Goal: Information Seeking & Learning: Learn about a topic

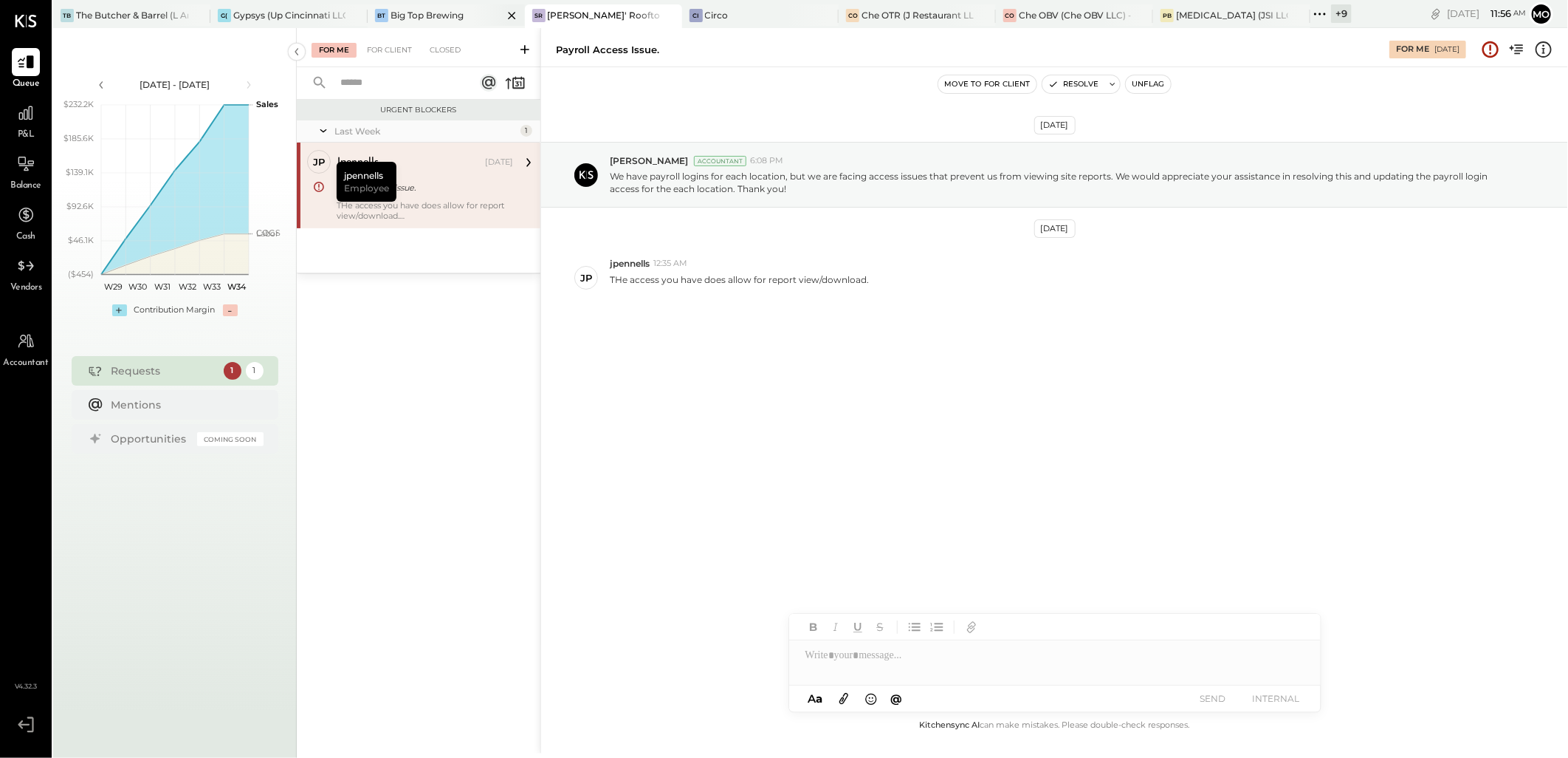
click at [426, 21] on div "Big Top Brewing" at bounding box center [426, 15] width 74 height 13
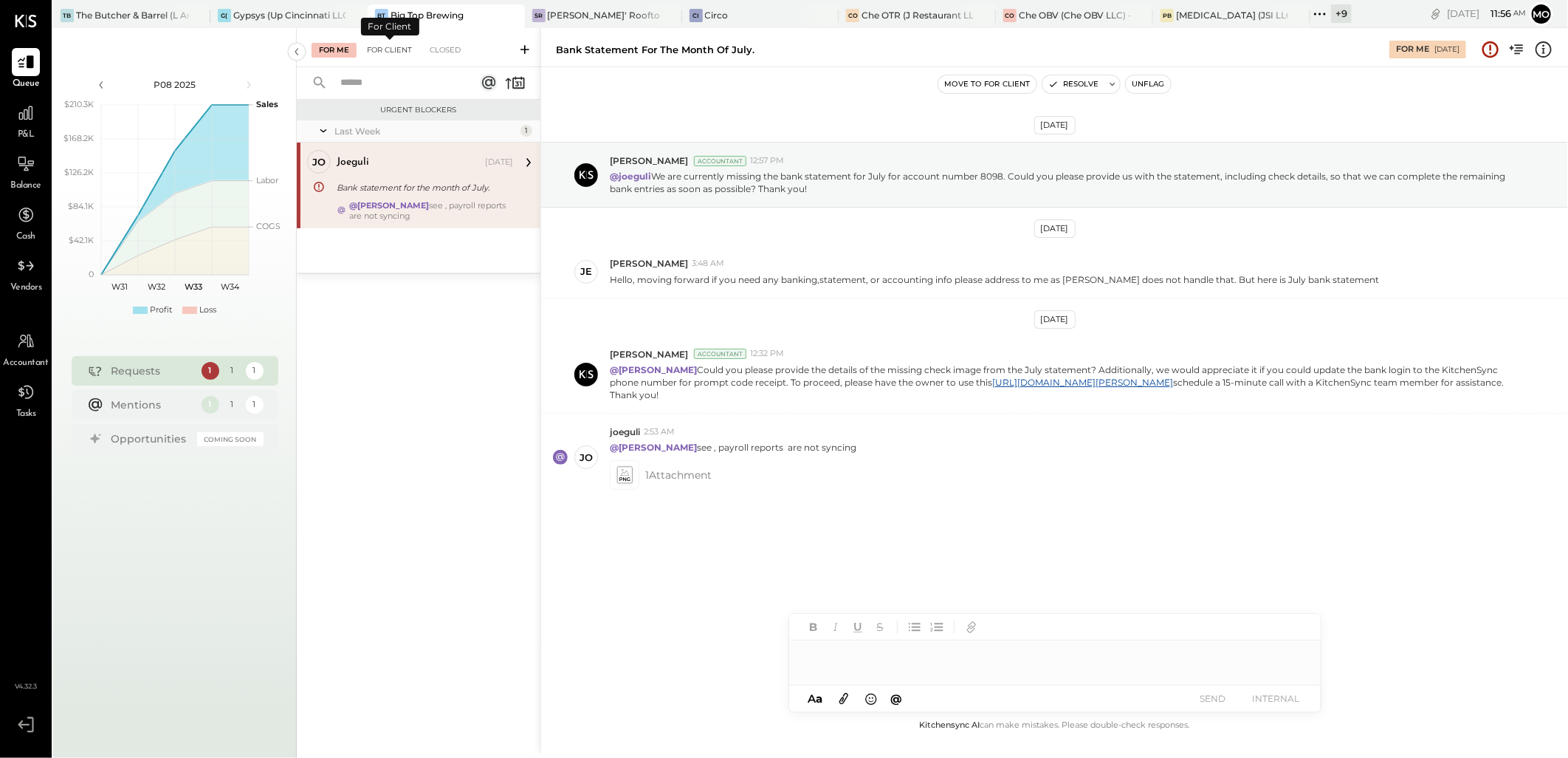
click at [374, 49] on div "For Client" at bounding box center [389, 50] width 60 height 15
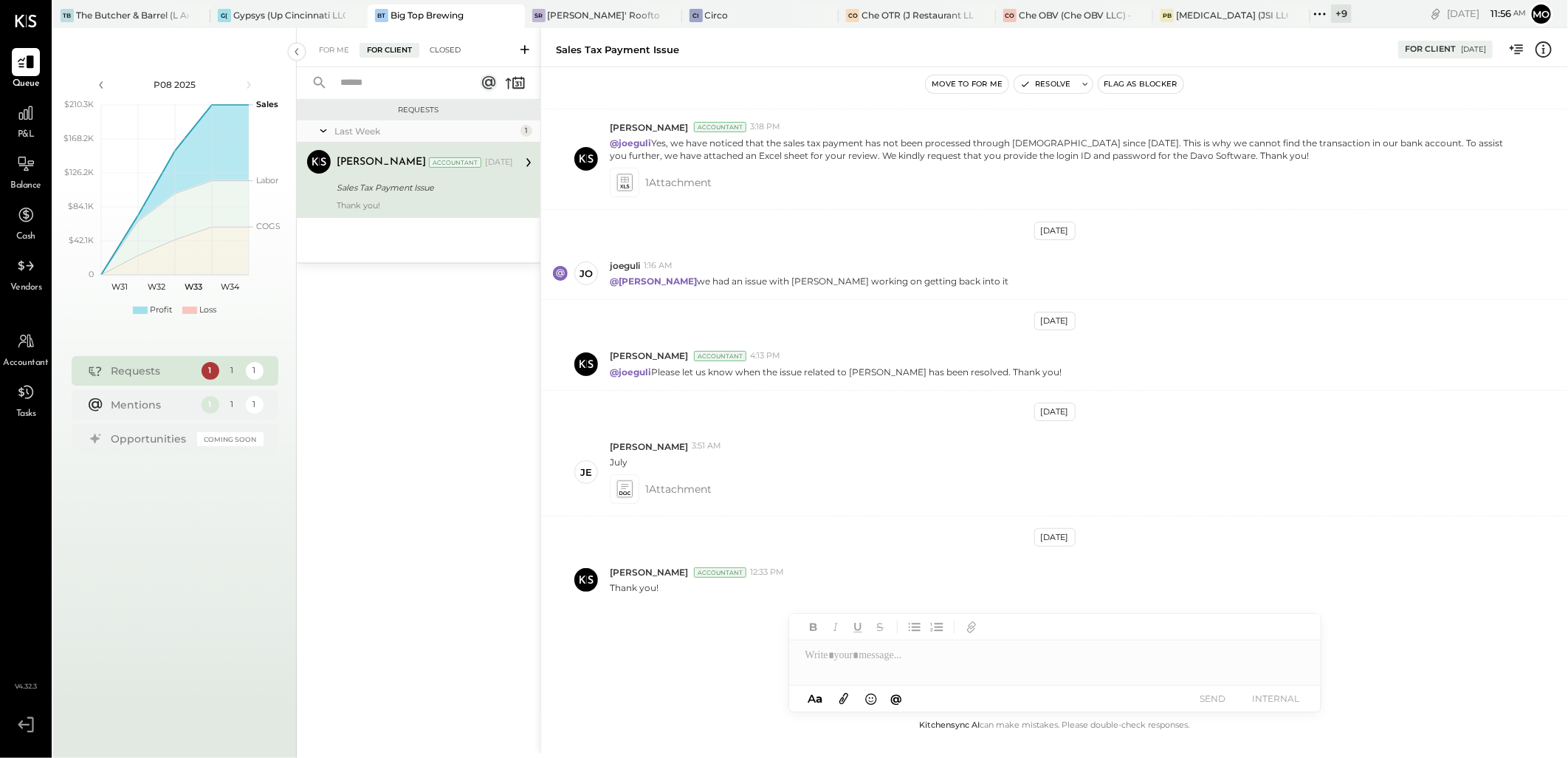
click at [444, 54] on div "Closed" at bounding box center [445, 50] width 45 height 15
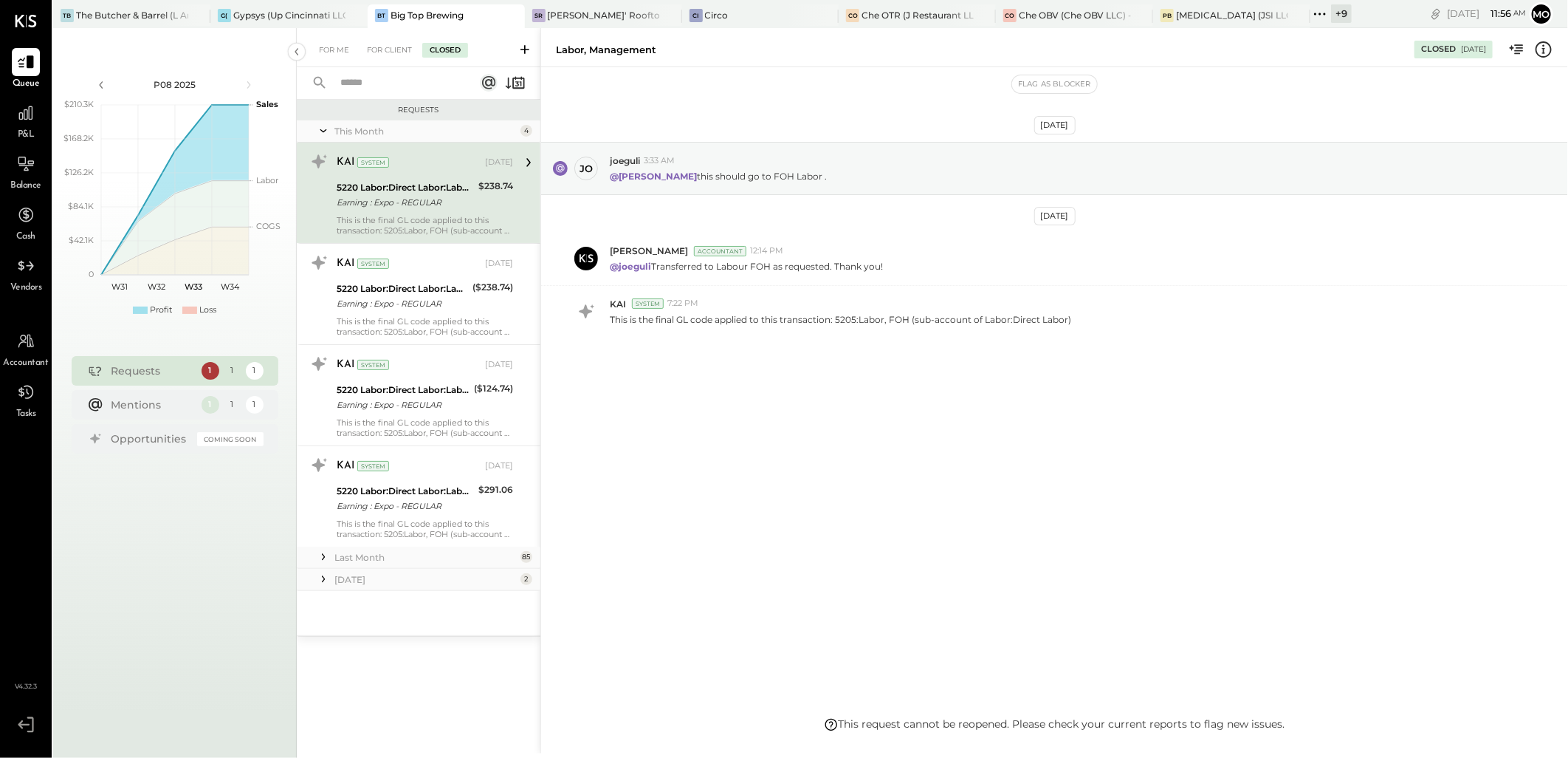
click at [379, 34] on div "For Me For Client Closed" at bounding box center [418, 47] width 243 height 39
click at [381, 48] on div "For Client" at bounding box center [389, 50] width 60 height 15
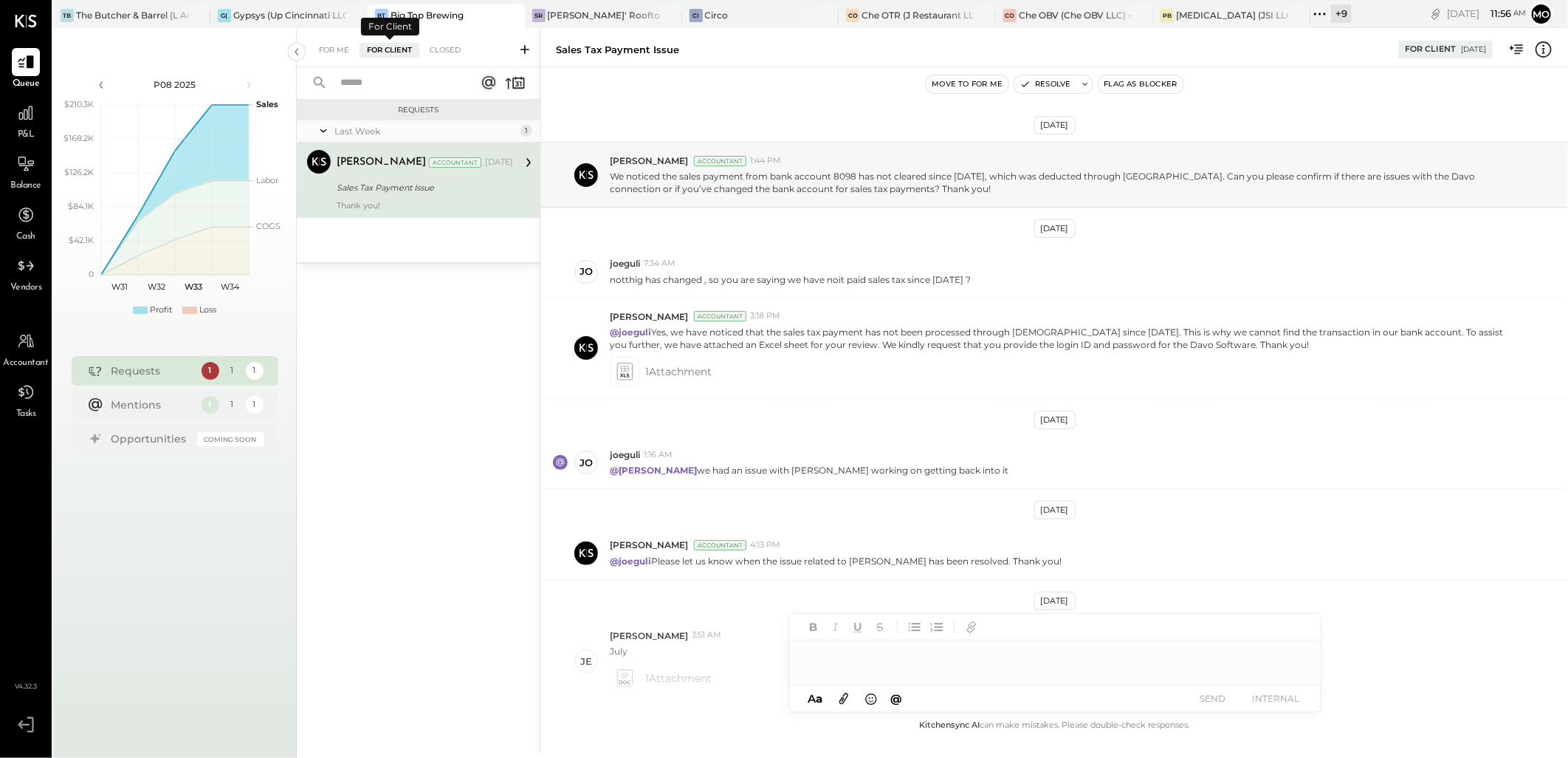
scroll to position [189, 0]
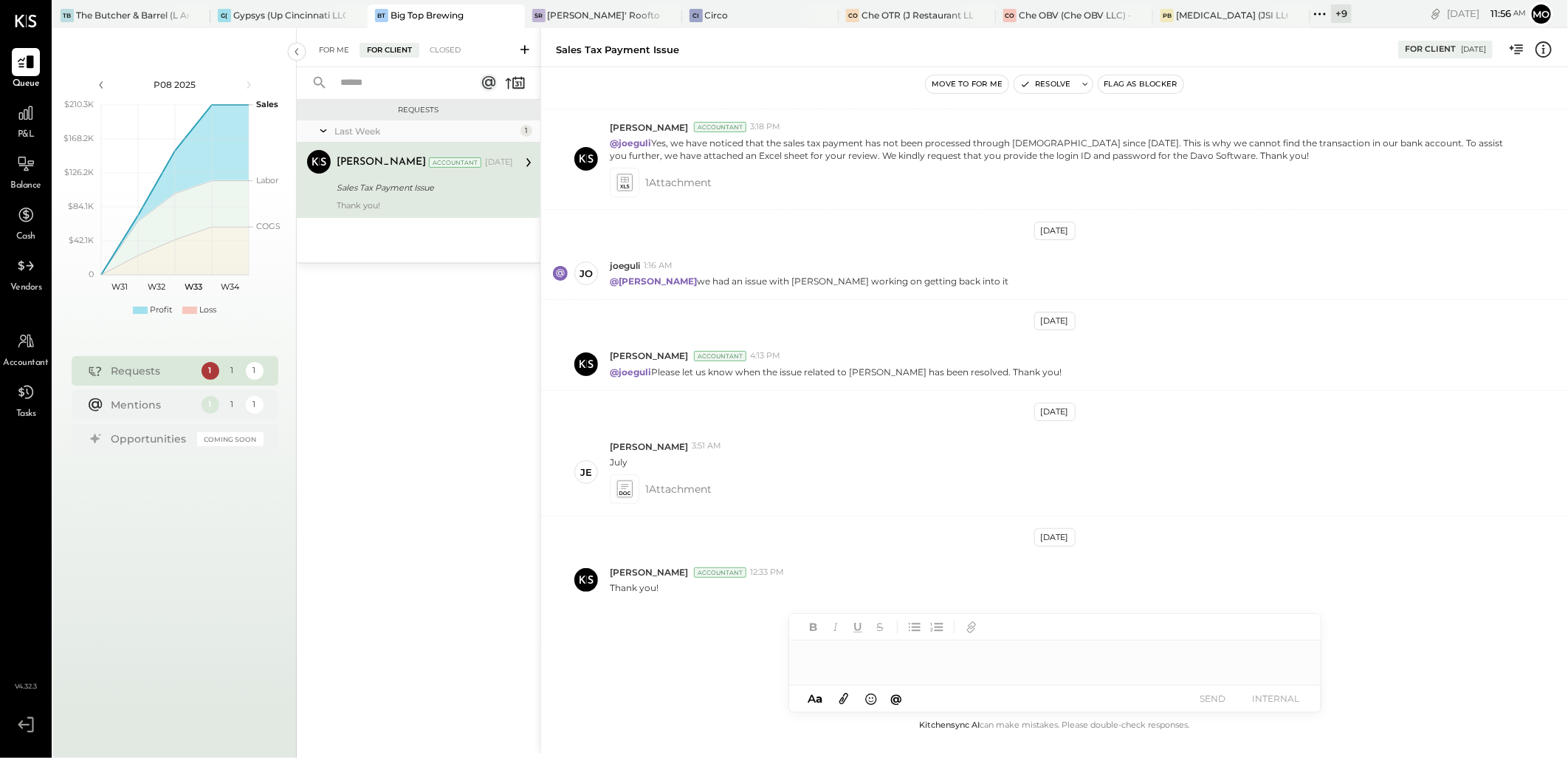
click at [327, 43] on div "For Me" at bounding box center [334, 50] width 45 height 15
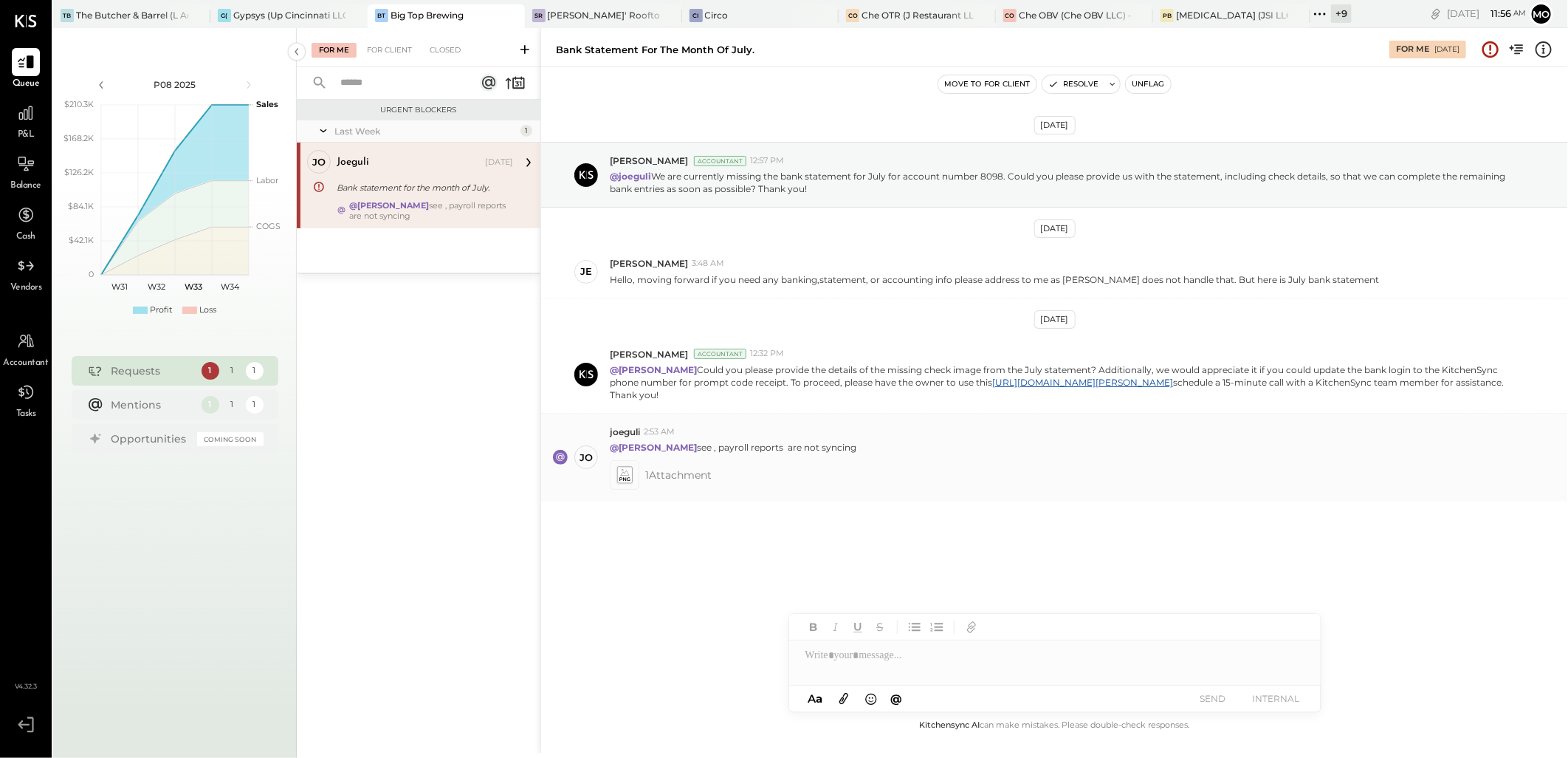
click at [622, 477] on icon at bounding box center [623, 474] width 15 height 17
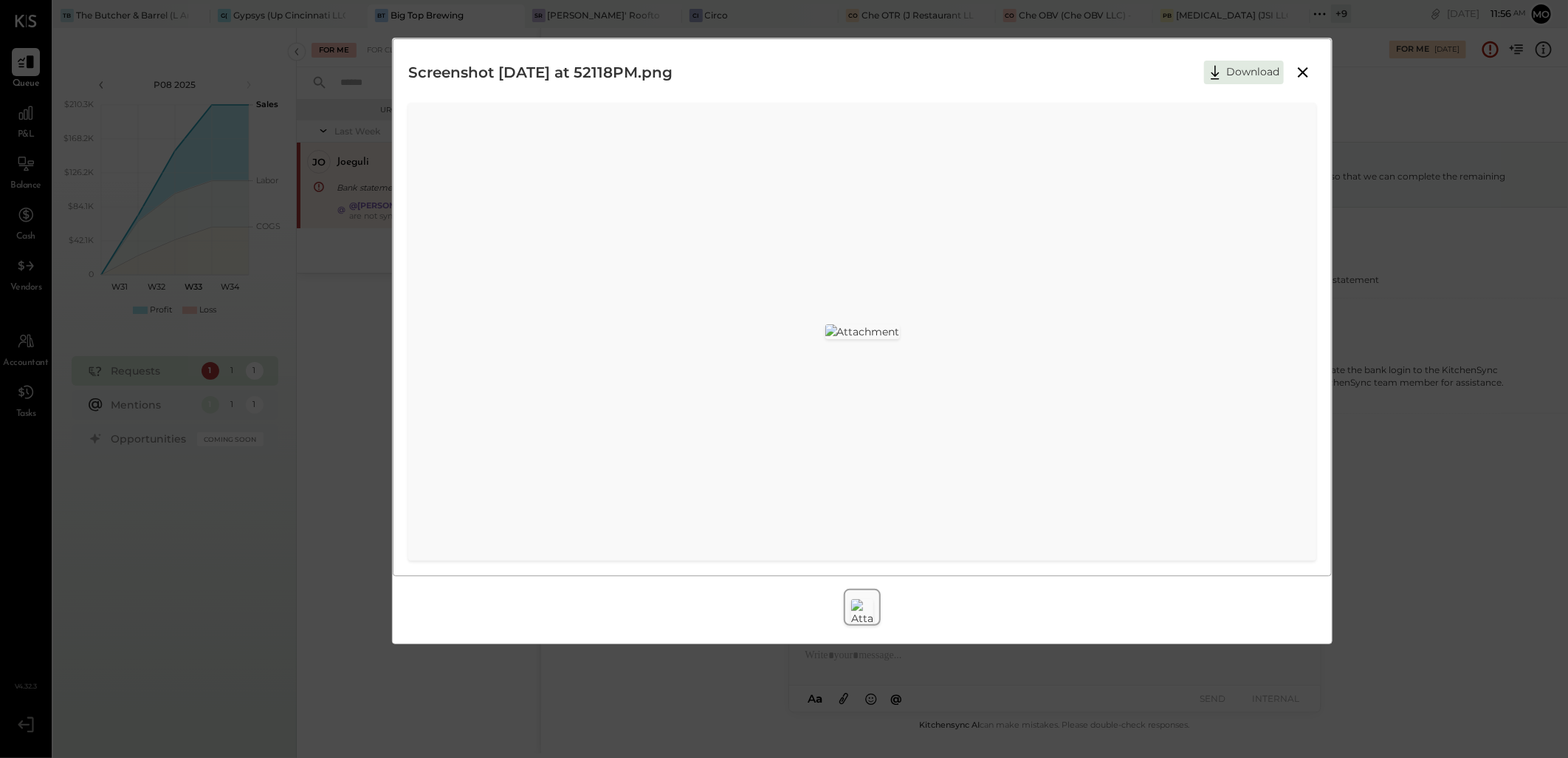
click at [1297, 77] on icon at bounding box center [1303, 73] width 18 height 18
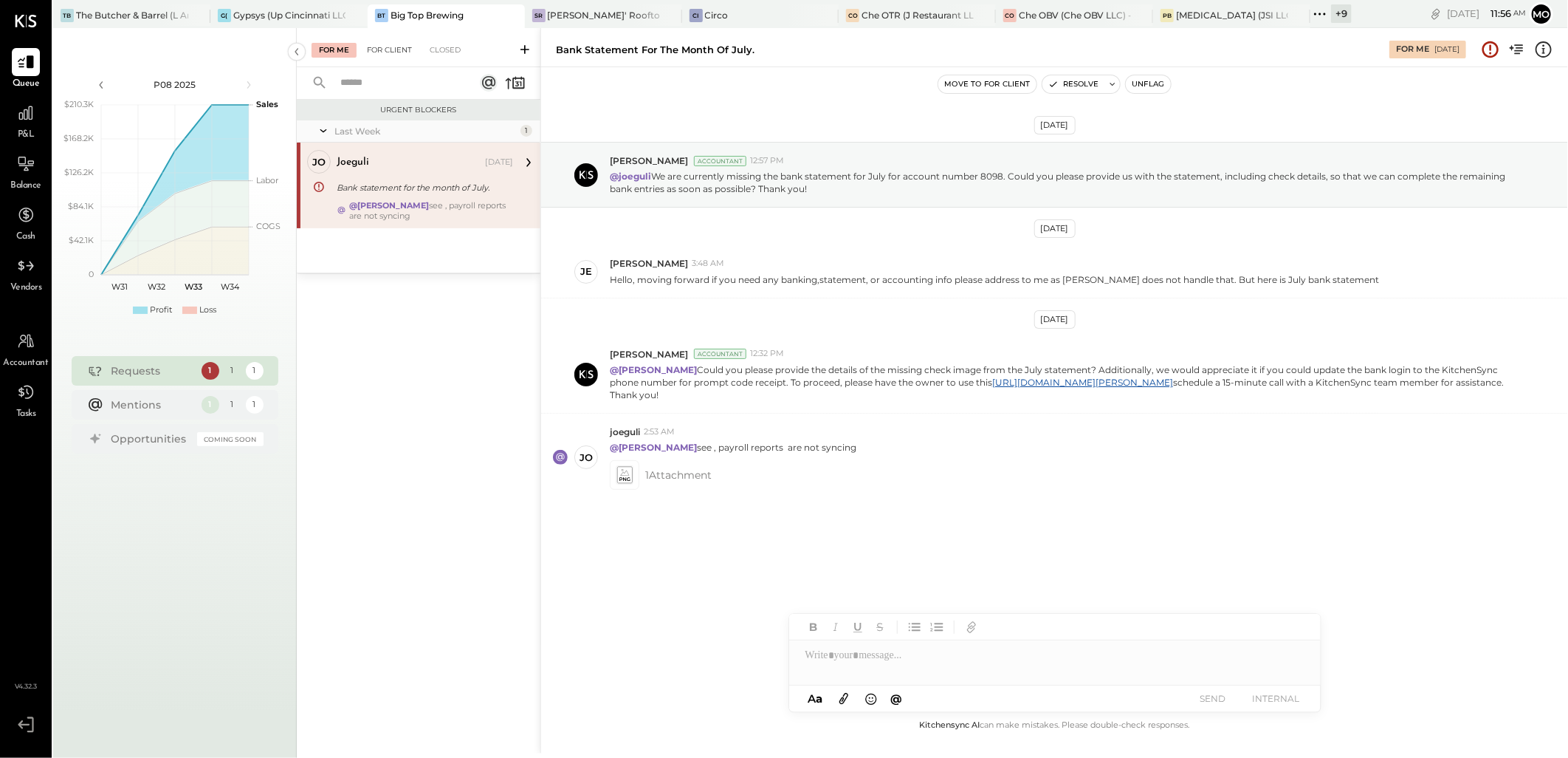
click at [409, 44] on div "For Client" at bounding box center [389, 50] width 60 height 15
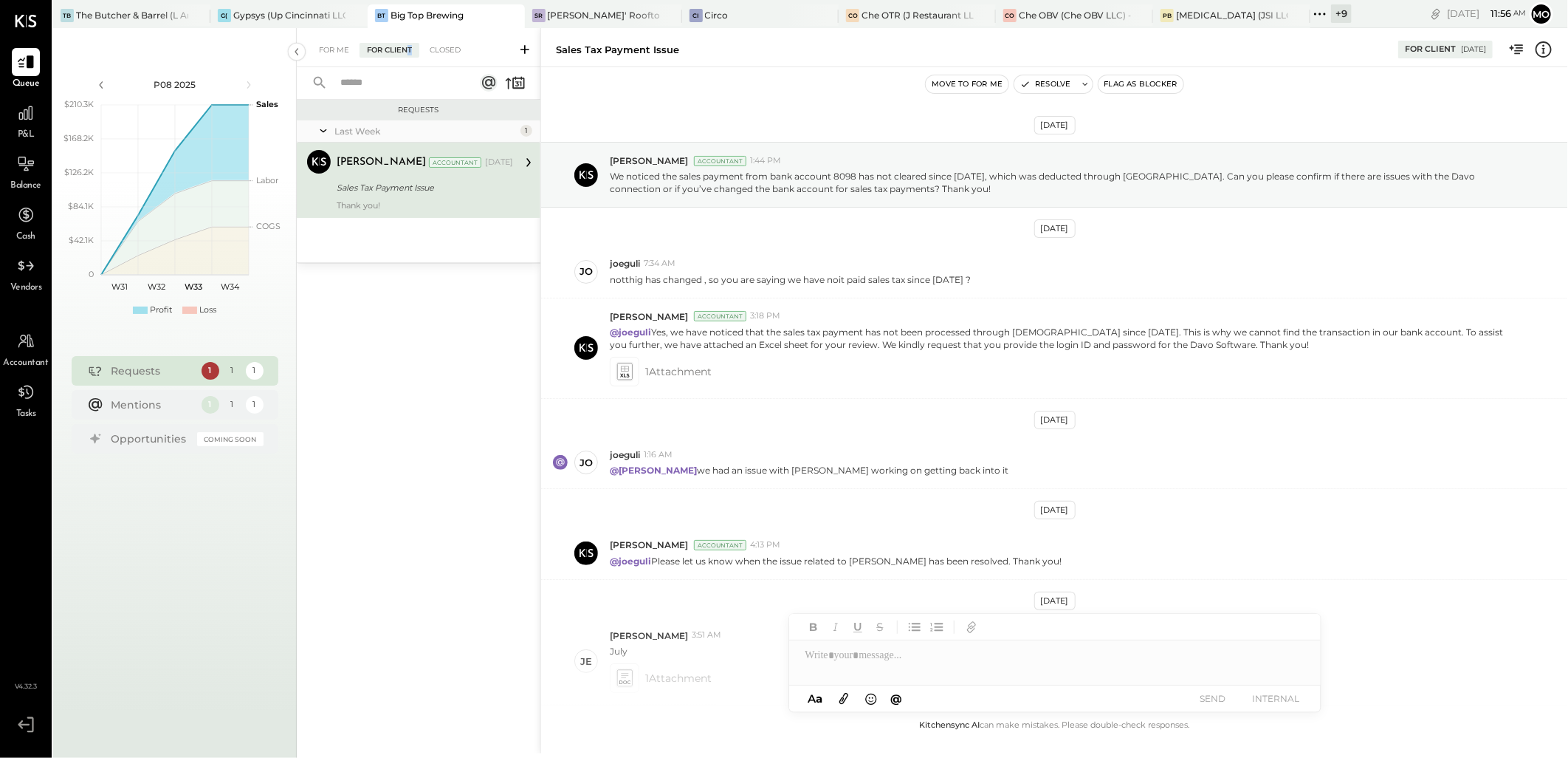
scroll to position [189, 0]
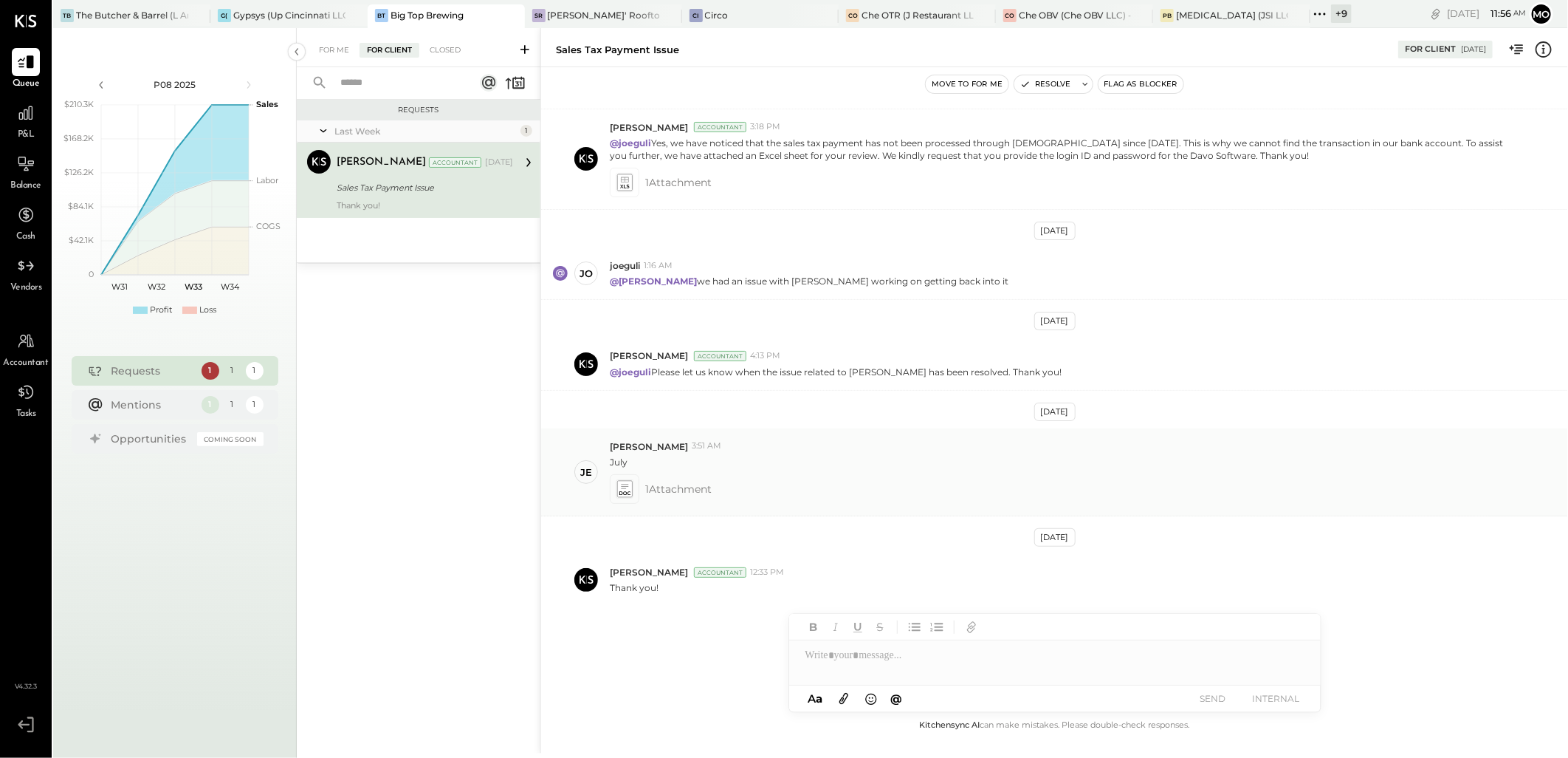
click at [624, 484] on icon at bounding box center [623, 488] width 15 height 17
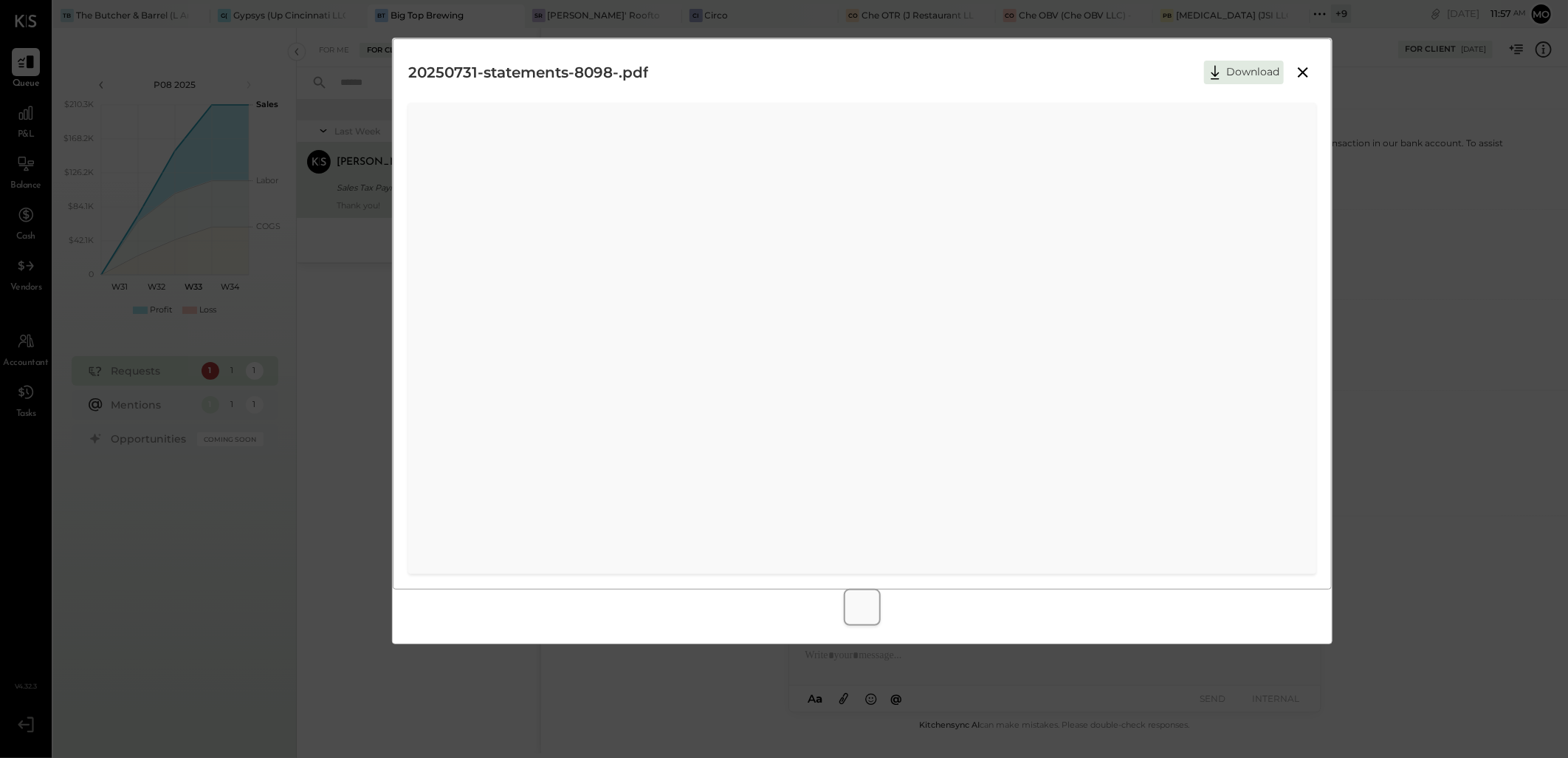
click at [1305, 68] on icon at bounding box center [1303, 73] width 18 height 18
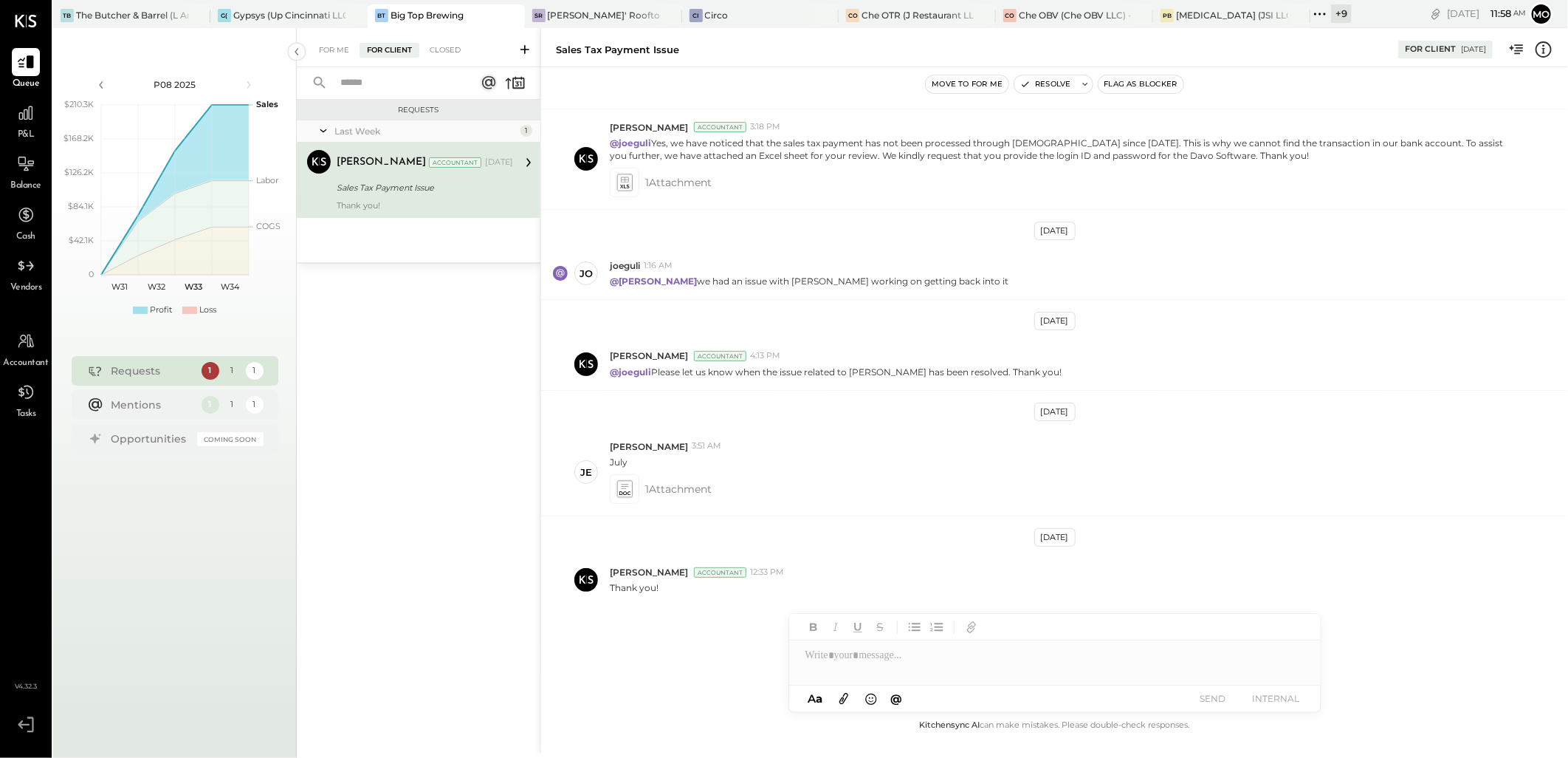
drag, startPoint x: 340, startPoint y: 46, endPoint x: 358, endPoint y: 54, distance: 19.7
click at [340, 46] on div "For Me" at bounding box center [334, 50] width 45 height 15
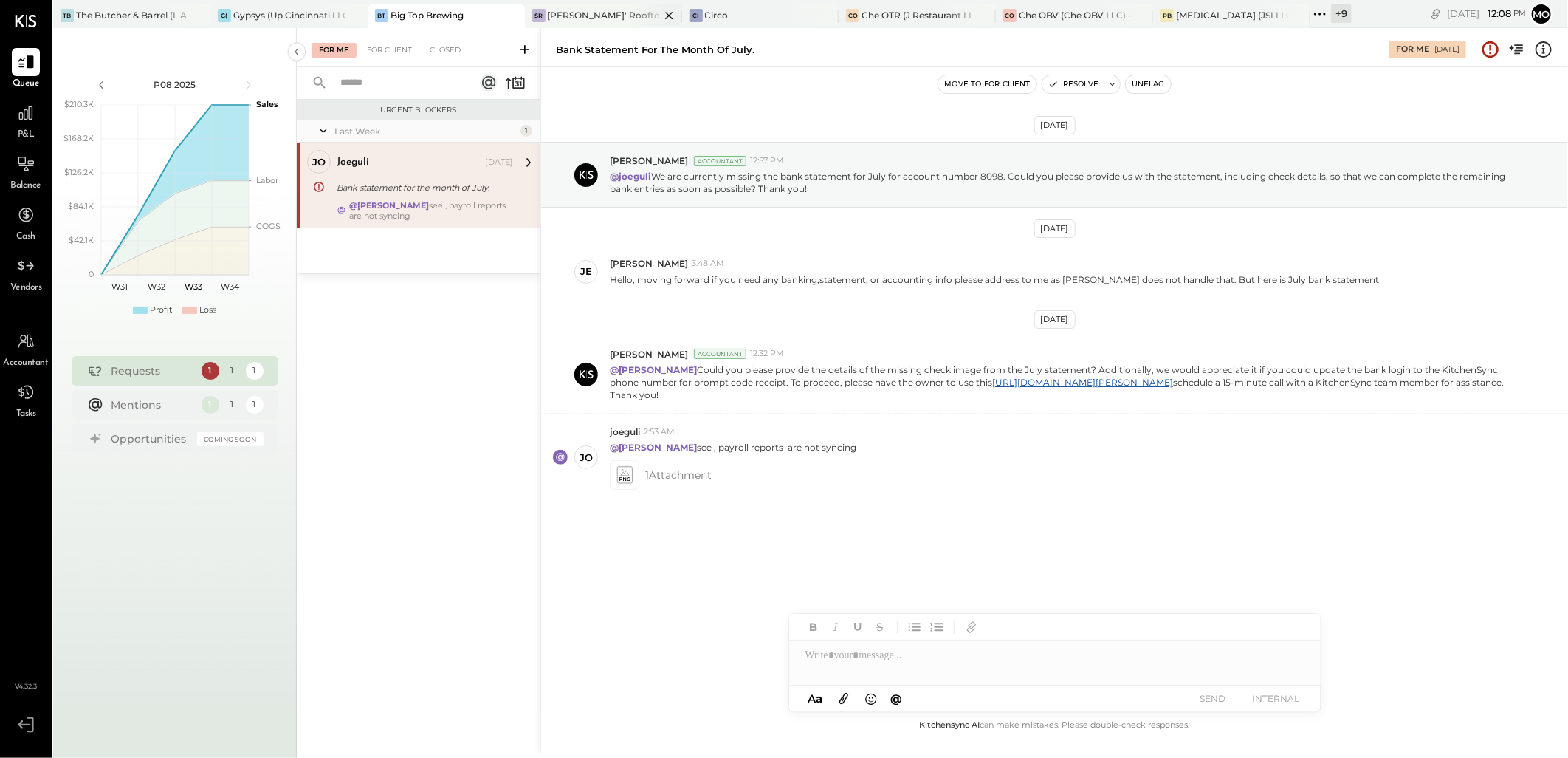
click at [577, 17] on div "[PERSON_NAME]' Rooftop - Ignite" at bounding box center [604, 15] width 113 height 13
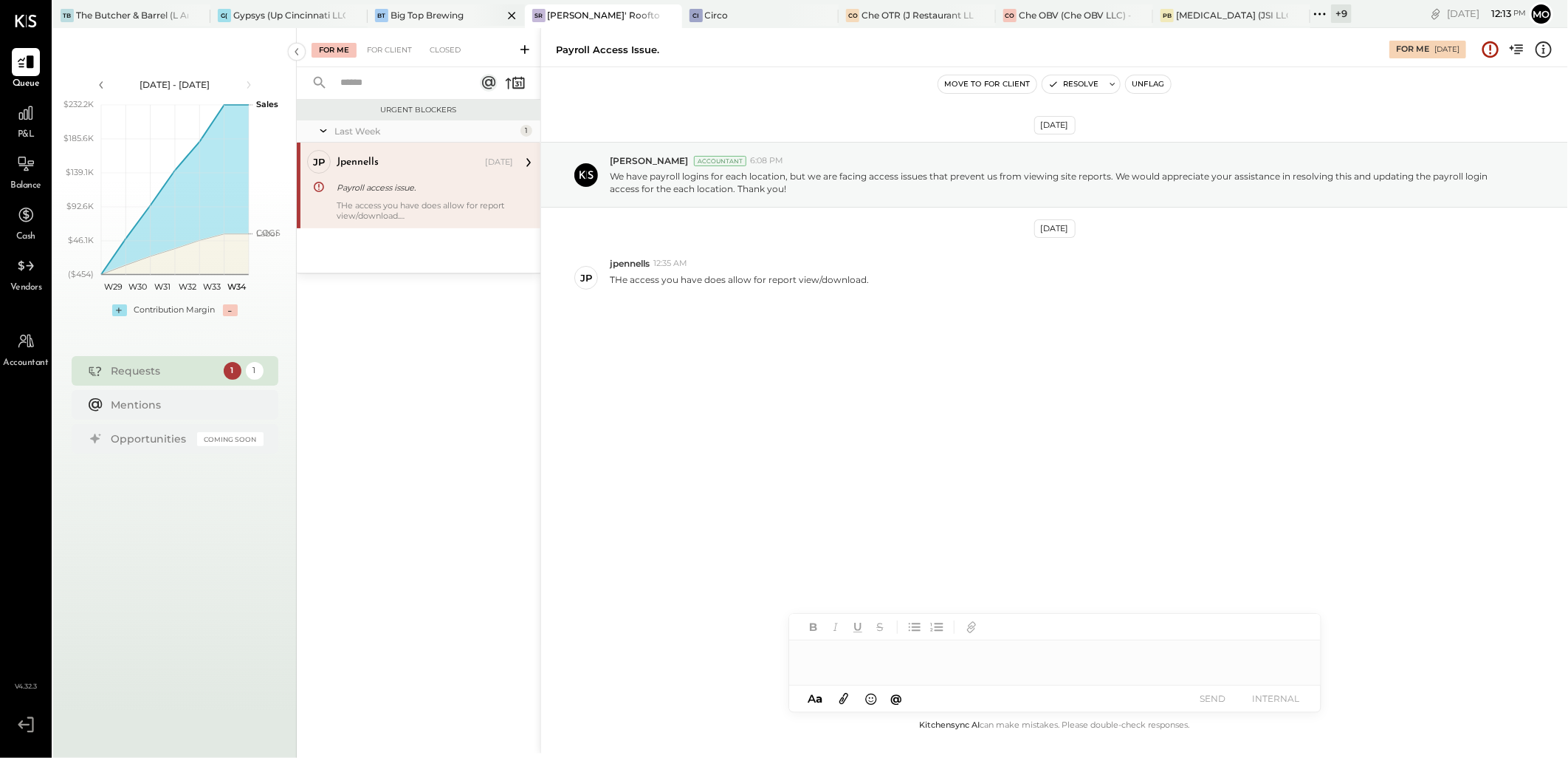
click at [394, 14] on div "Big Top Brewing" at bounding box center [426, 15] width 74 height 13
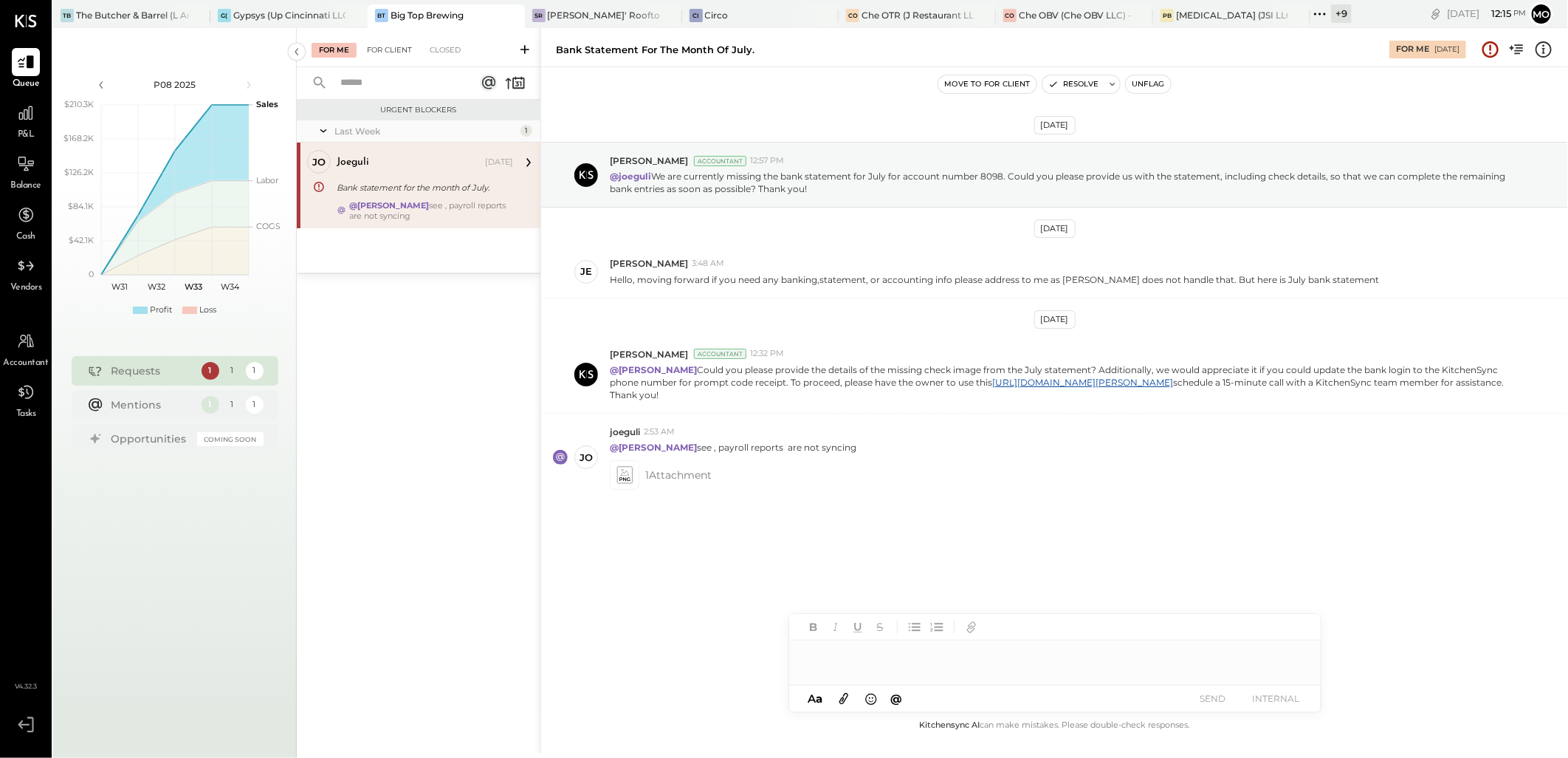
click at [388, 43] on div "For Client" at bounding box center [389, 50] width 60 height 15
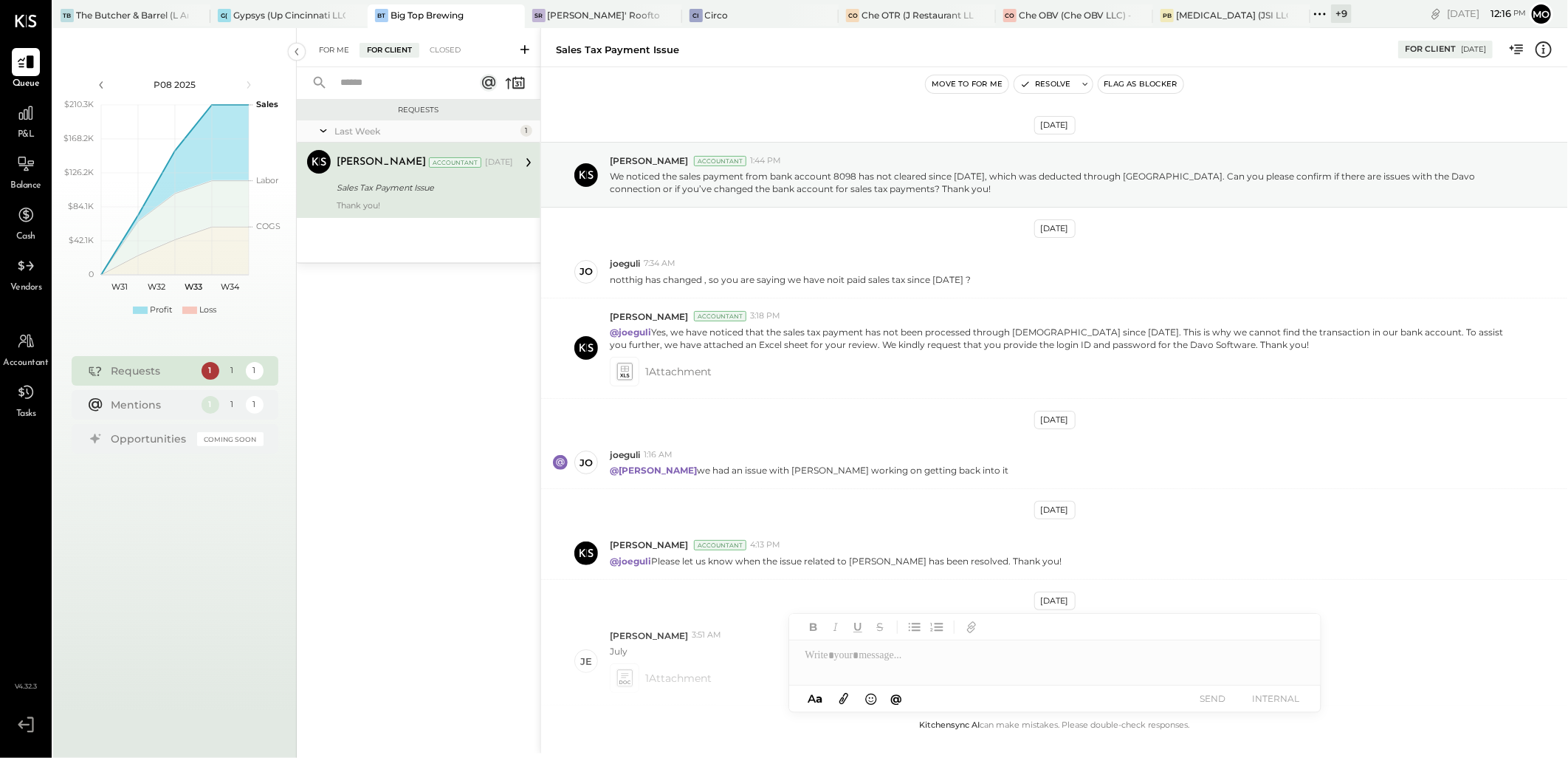
click at [328, 54] on div "For Me" at bounding box center [334, 50] width 45 height 15
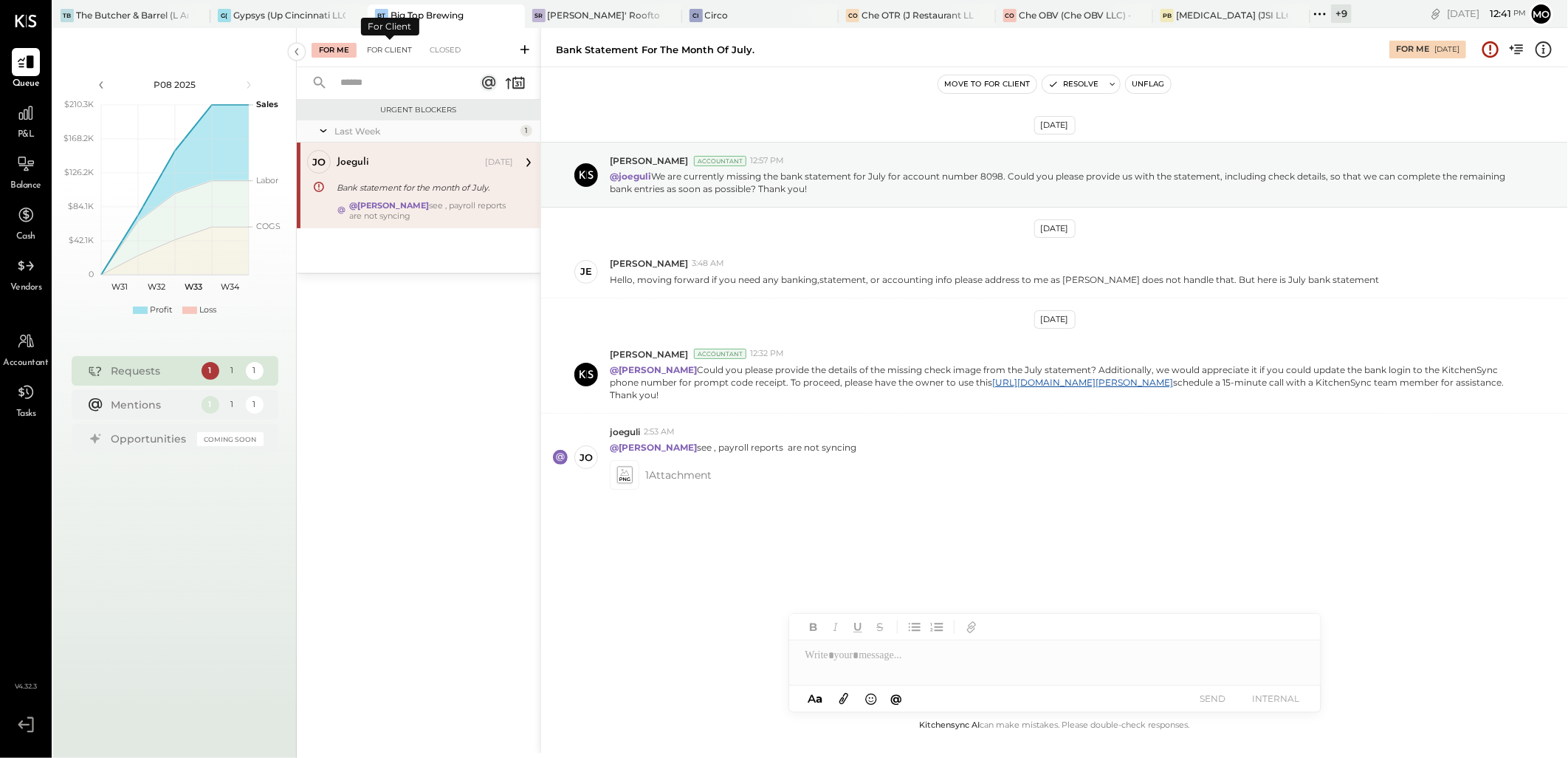
click at [395, 45] on div "For Client" at bounding box center [389, 50] width 60 height 15
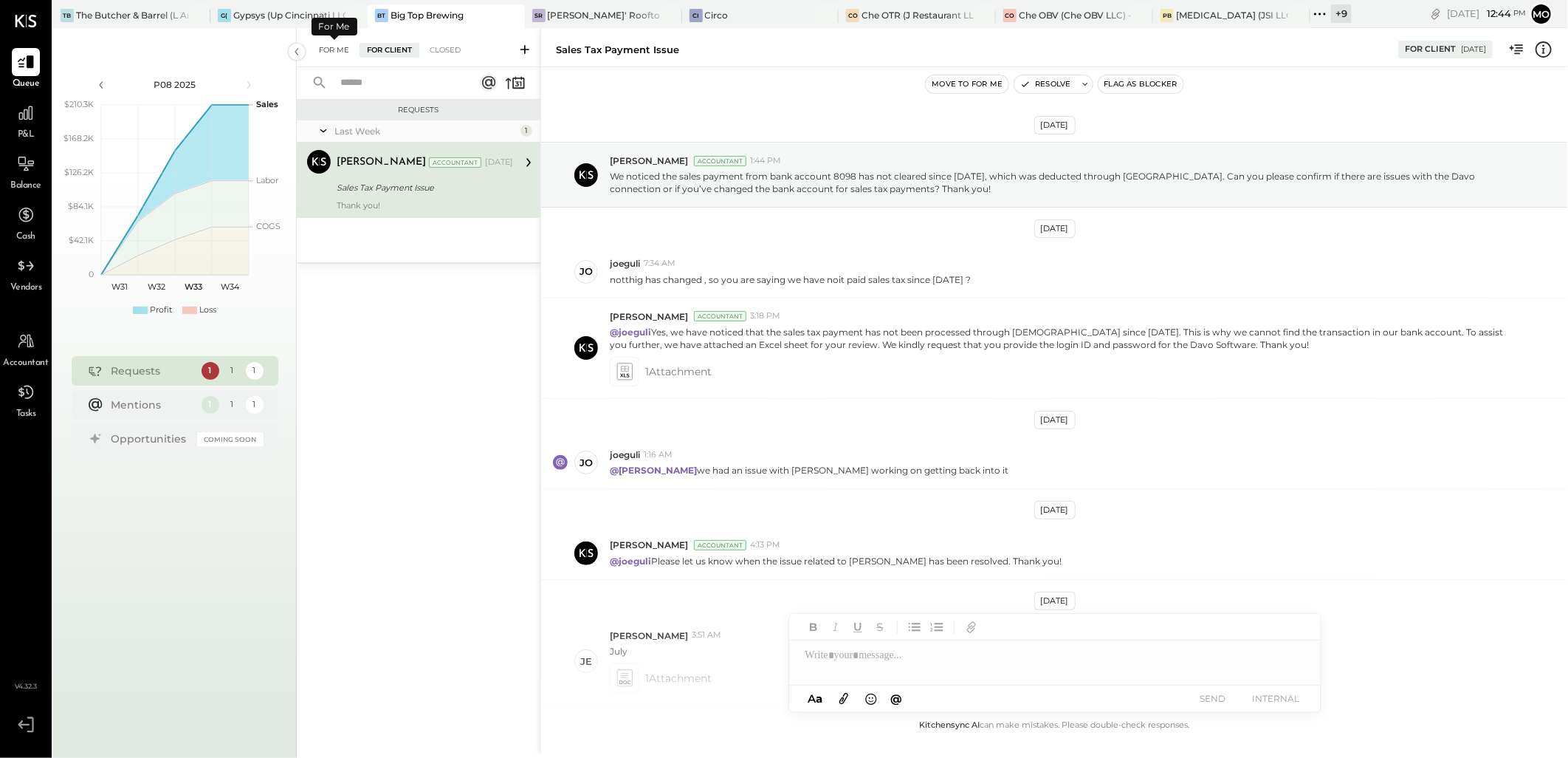
click at [334, 54] on div "For Me" at bounding box center [334, 50] width 45 height 15
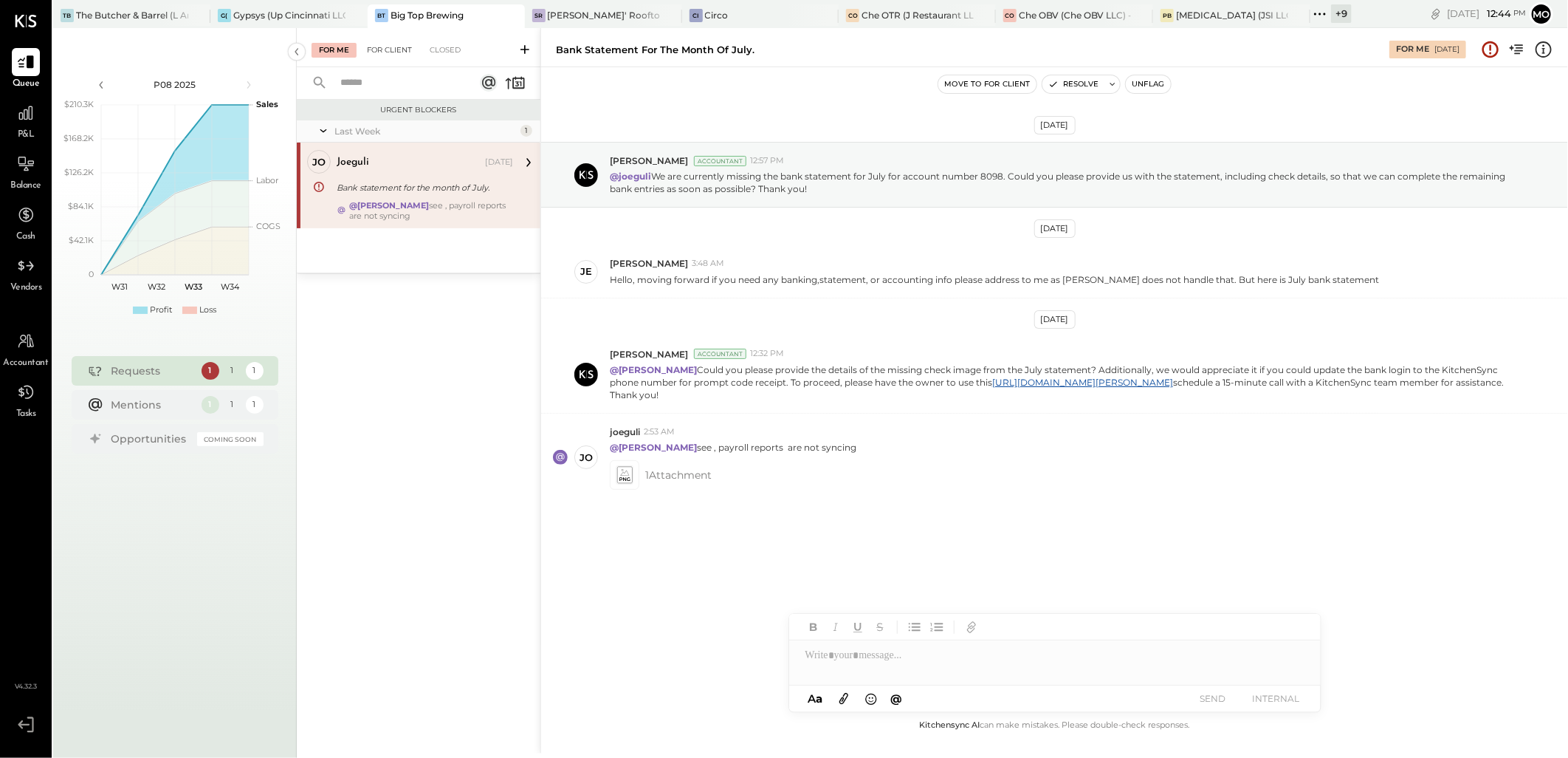
click at [386, 52] on div "For Client" at bounding box center [389, 50] width 60 height 15
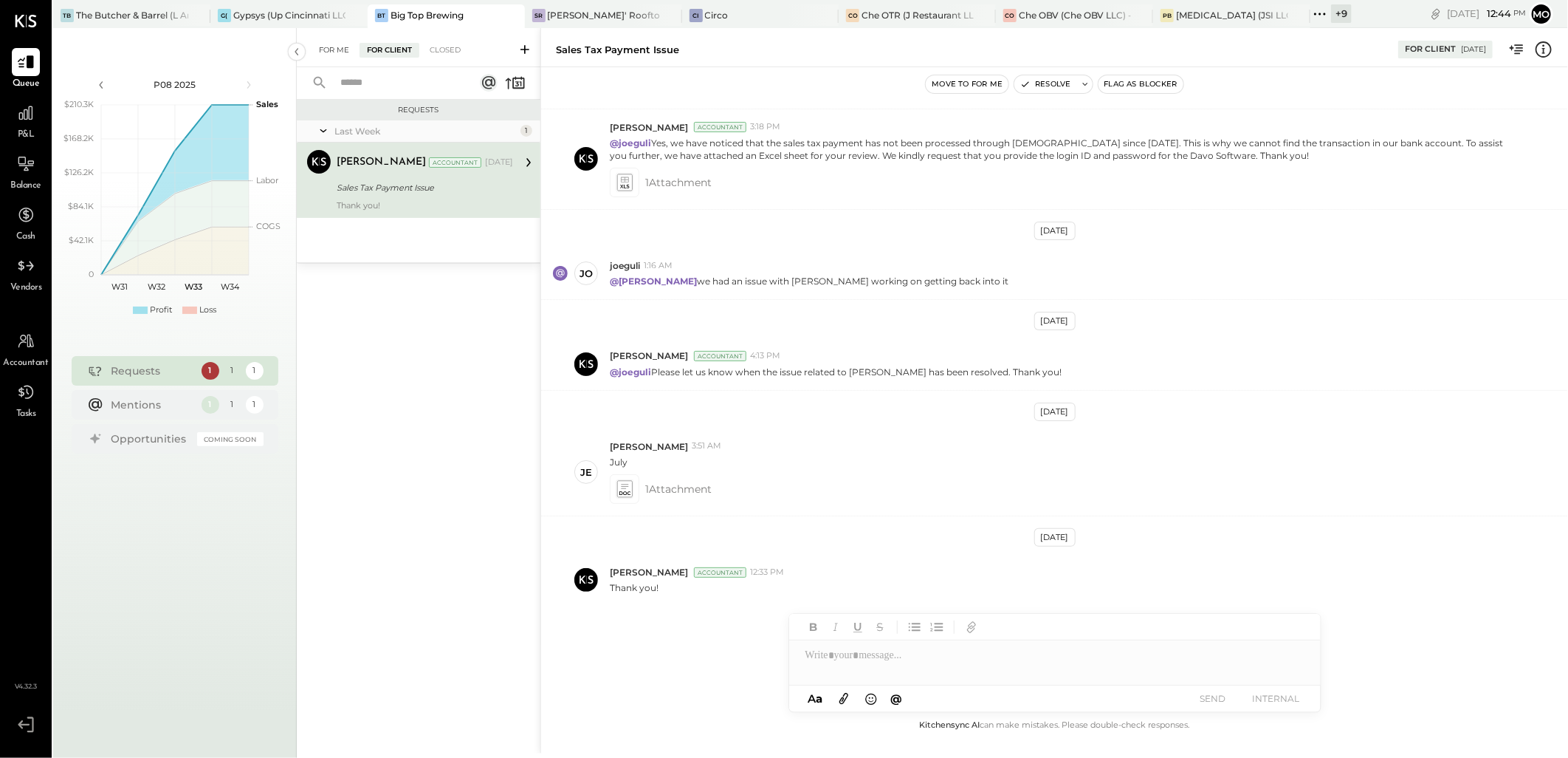
click at [338, 52] on div "For Me" at bounding box center [334, 50] width 45 height 15
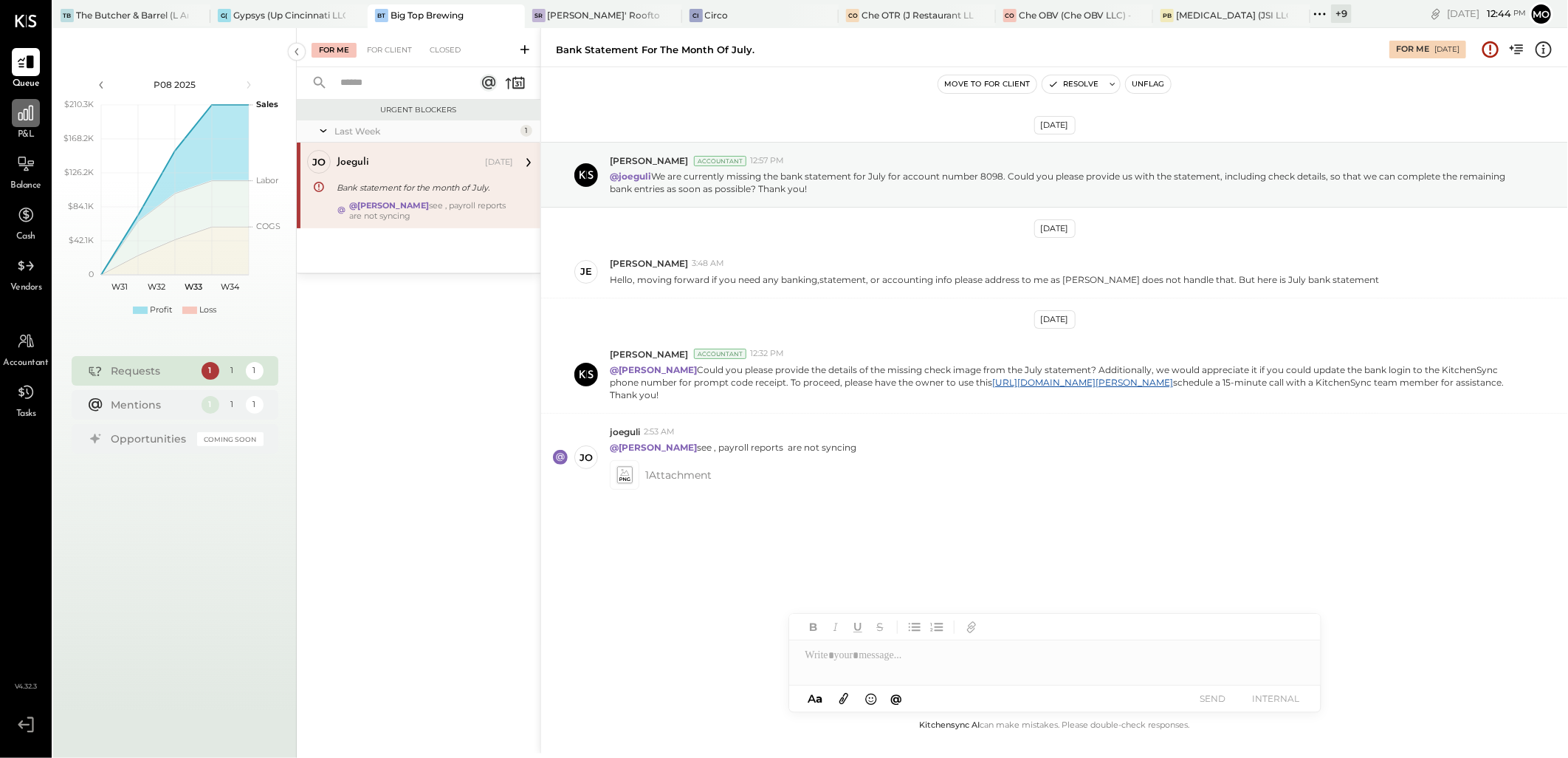
click at [19, 118] on icon at bounding box center [25, 113] width 19 height 19
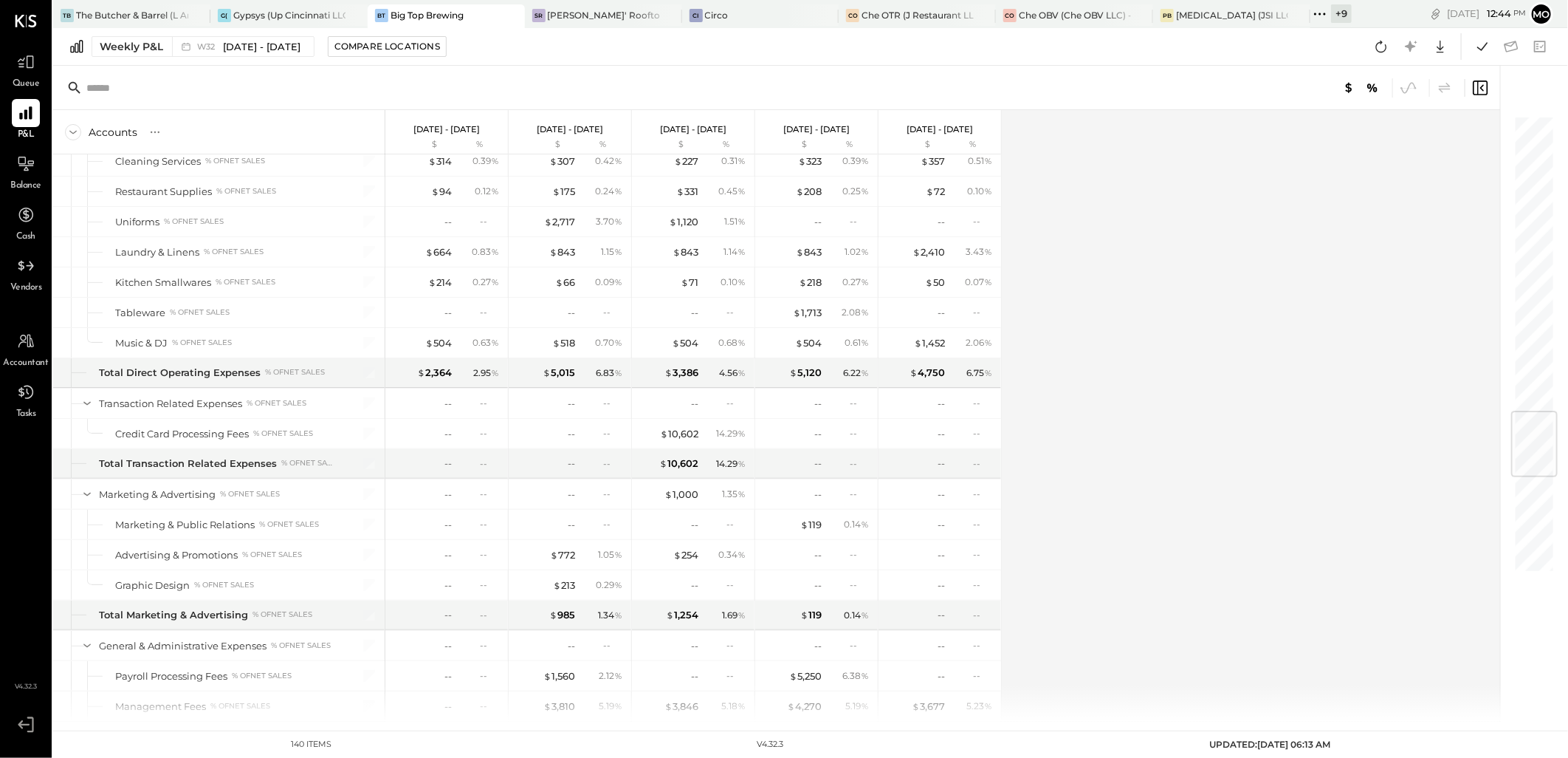
scroll to position [2512, 0]
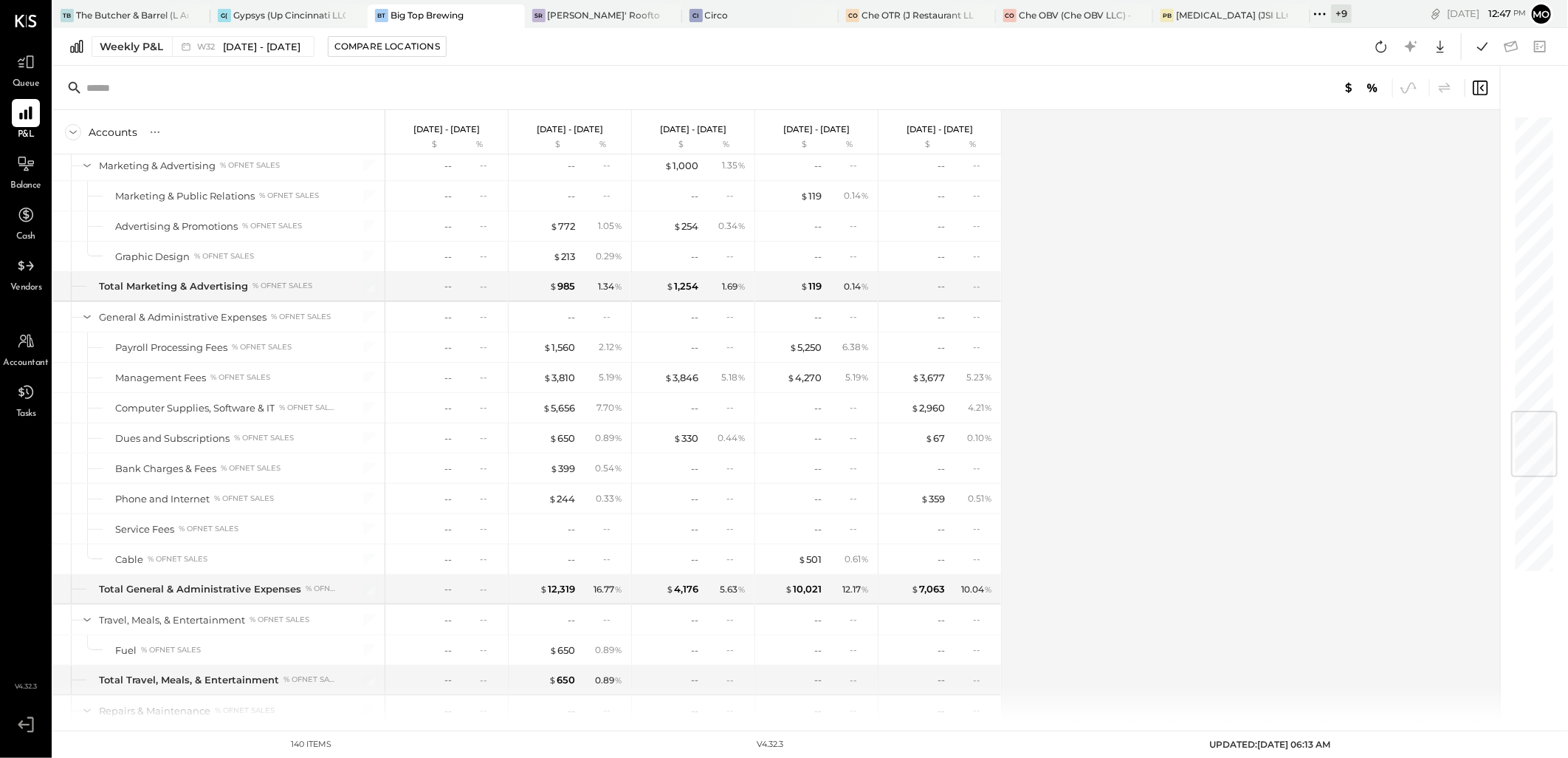
click at [1245, 251] on div "Accounts S % GL [DATE] - [DATE] $ % [DATE] - [DATE] $ % [DATE] - [DATE] $ % [DA…" at bounding box center [778, 415] width 1449 height 611
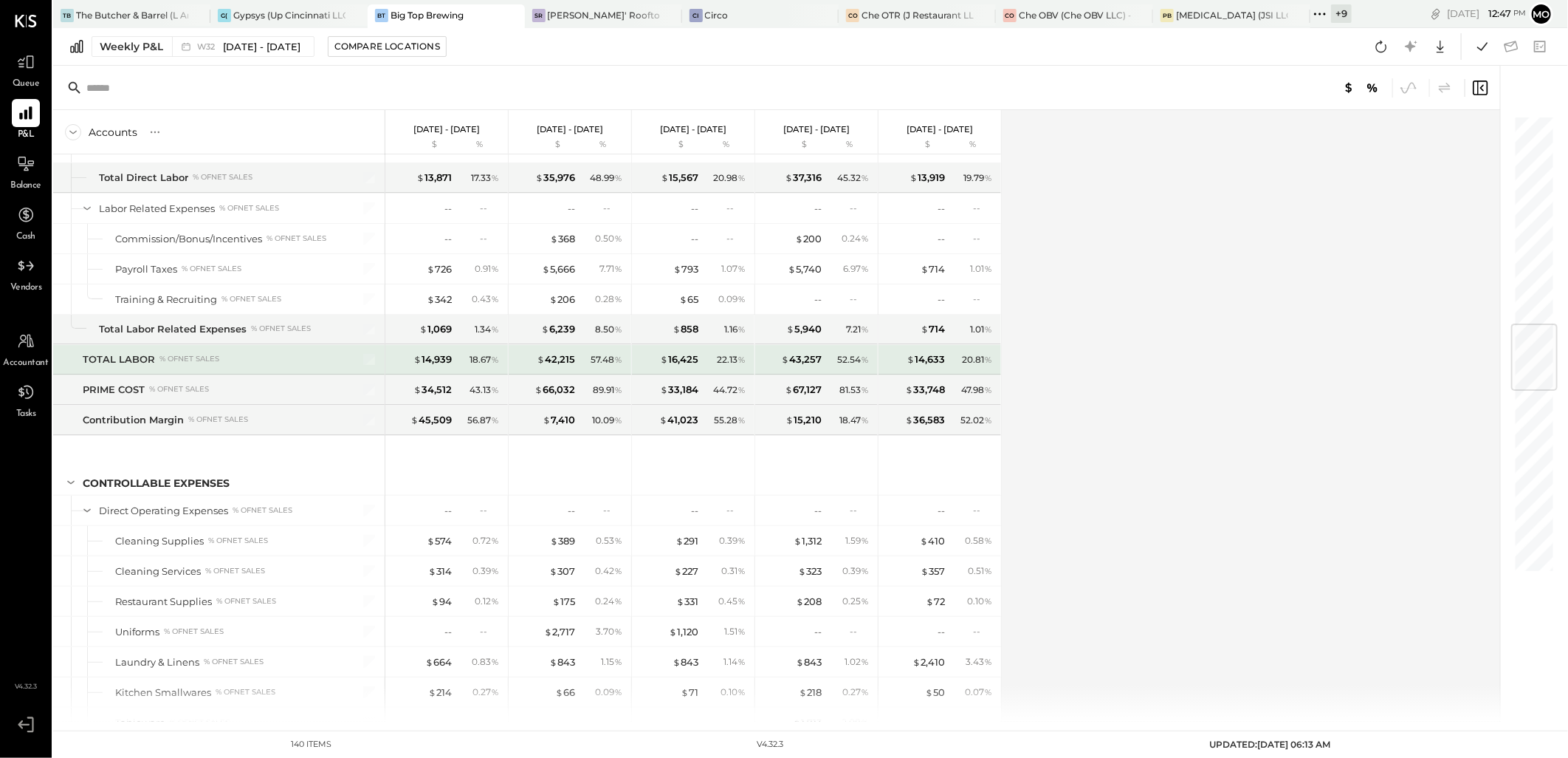
scroll to position [1445, 0]
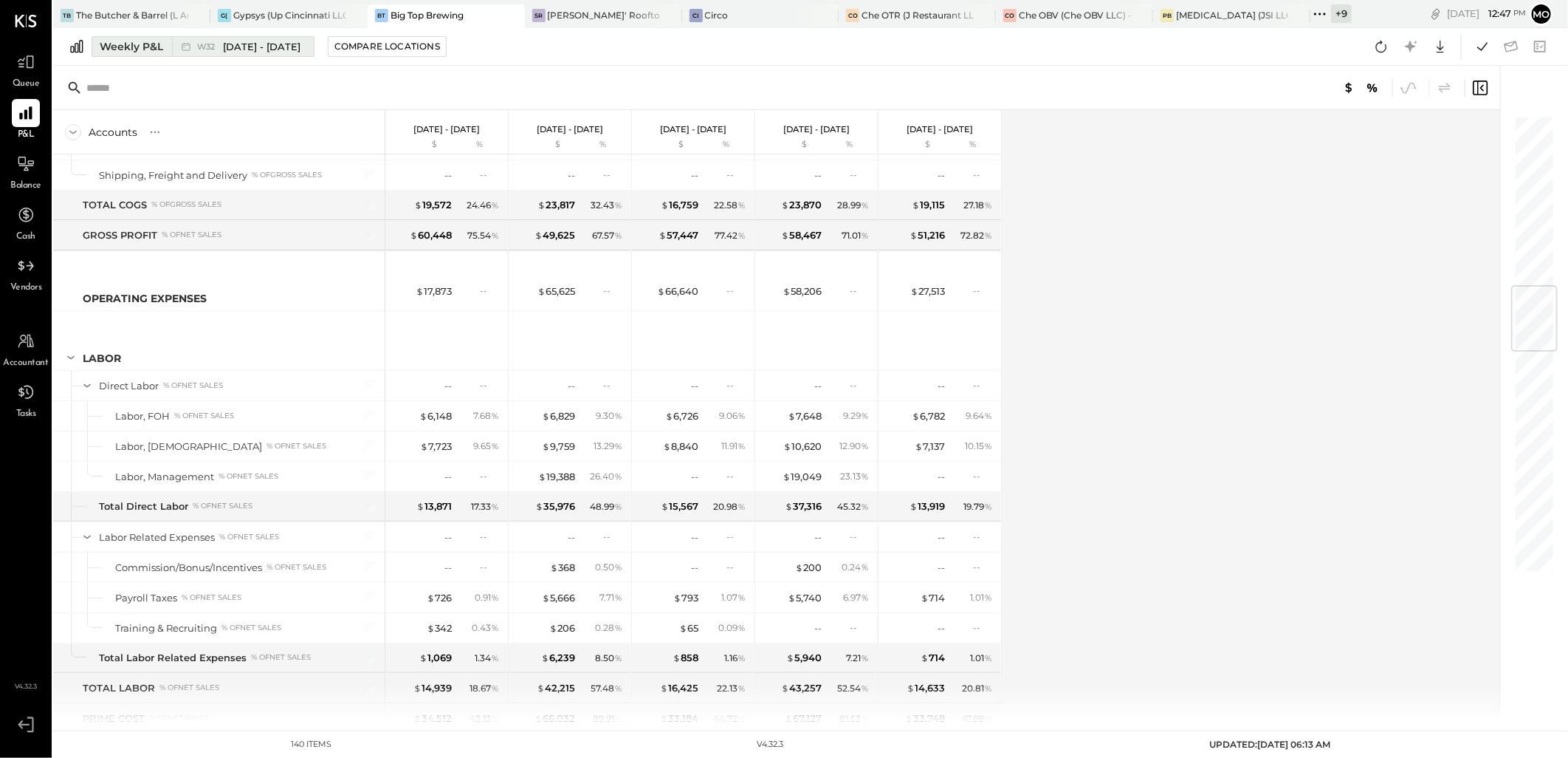
click at [249, 55] on div "W32 [DATE] - [DATE]" at bounding box center [240, 46] width 134 height 19
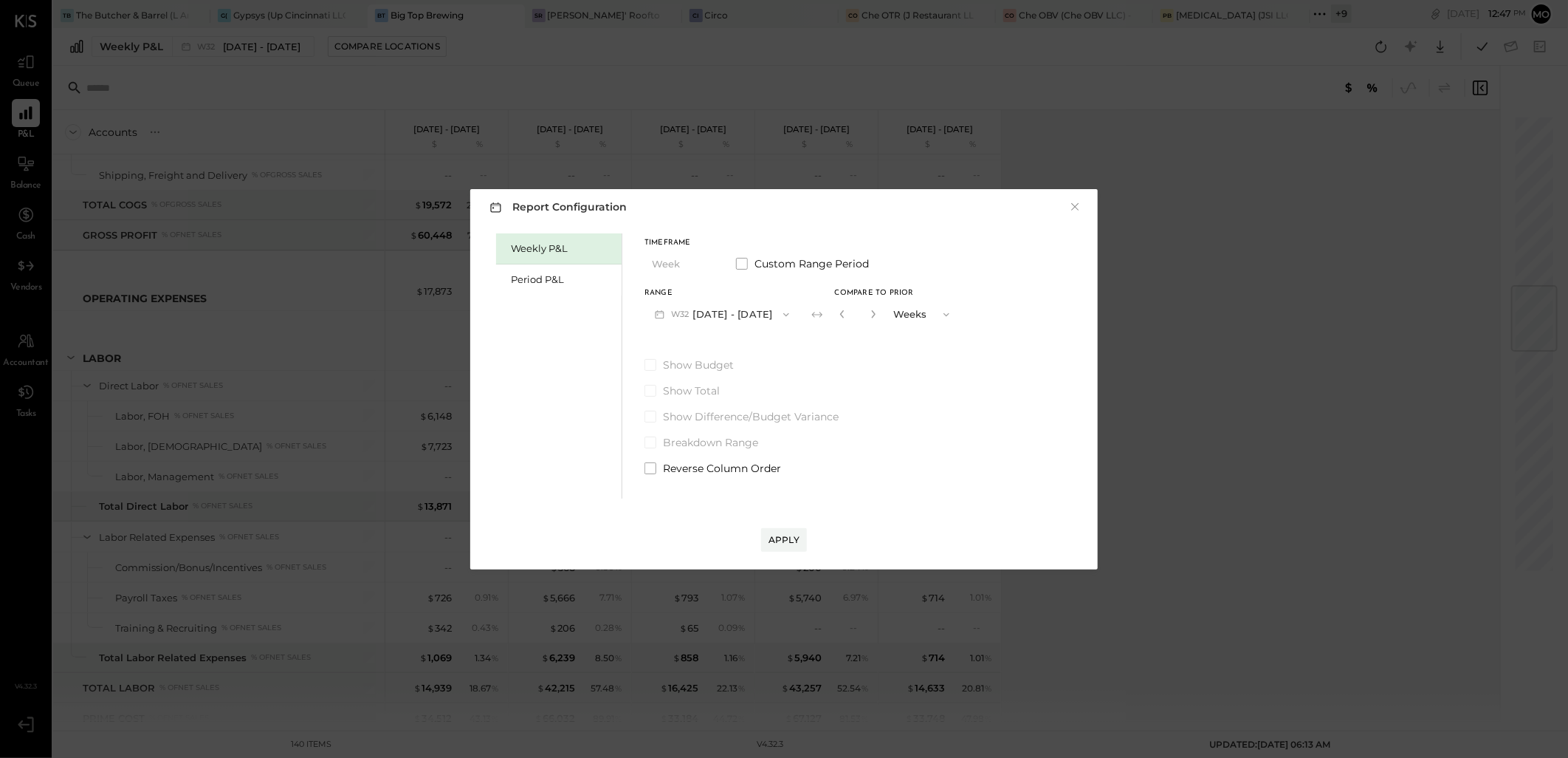
click at [773, 313] on span "button" at bounding box center [782, 314] width 19 height 12
click at [1090, 347] on div "Report Configuration × Weekly P&L Period P&L Timeframe Week Custom Range Period…" at bounding box center [783, 379] width 627 height 380
click at [1184, 377] on div "Report Configuration × Weekly P&L Period P&L Timeframe Week Custom Range Period…" at bounding box center [784, 379] width 1568 height 758
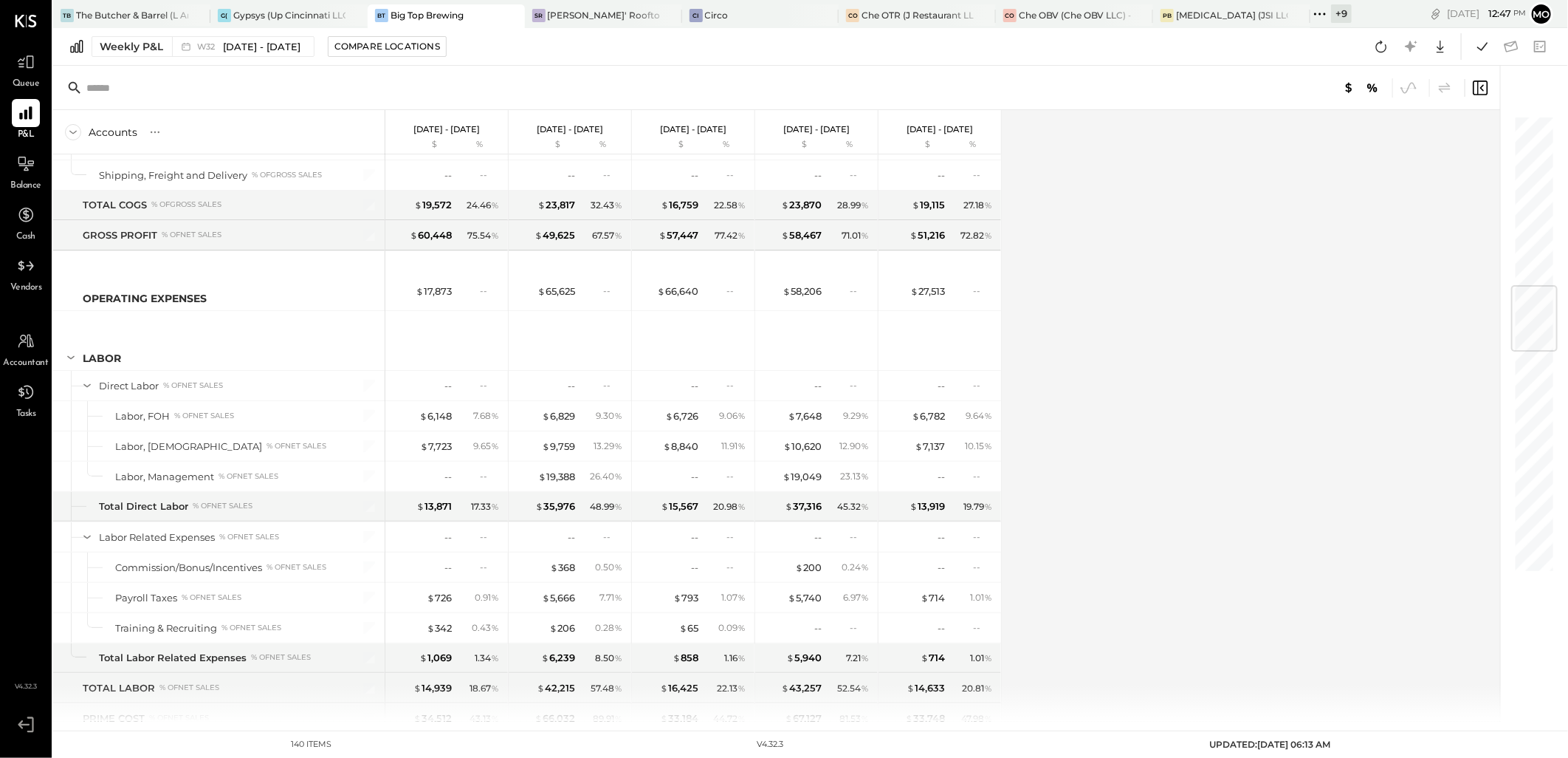
click at [1169, 322] on div "Accounts S % GL [DATE] - [DATE] $ % [DATE] - [DATE] $ % [DATE] - [DATE] $ % [DA…" at bounding box center [778, 415] width 1449 height 611
click at [1444, 180] on div "Accounts S % GL [DATE] - [DATE] $ % [DATE] - [DATE] $ % [DATE] - [DATE] $ % [DA…" at bounding box center [778, 415] width 1449 height 611
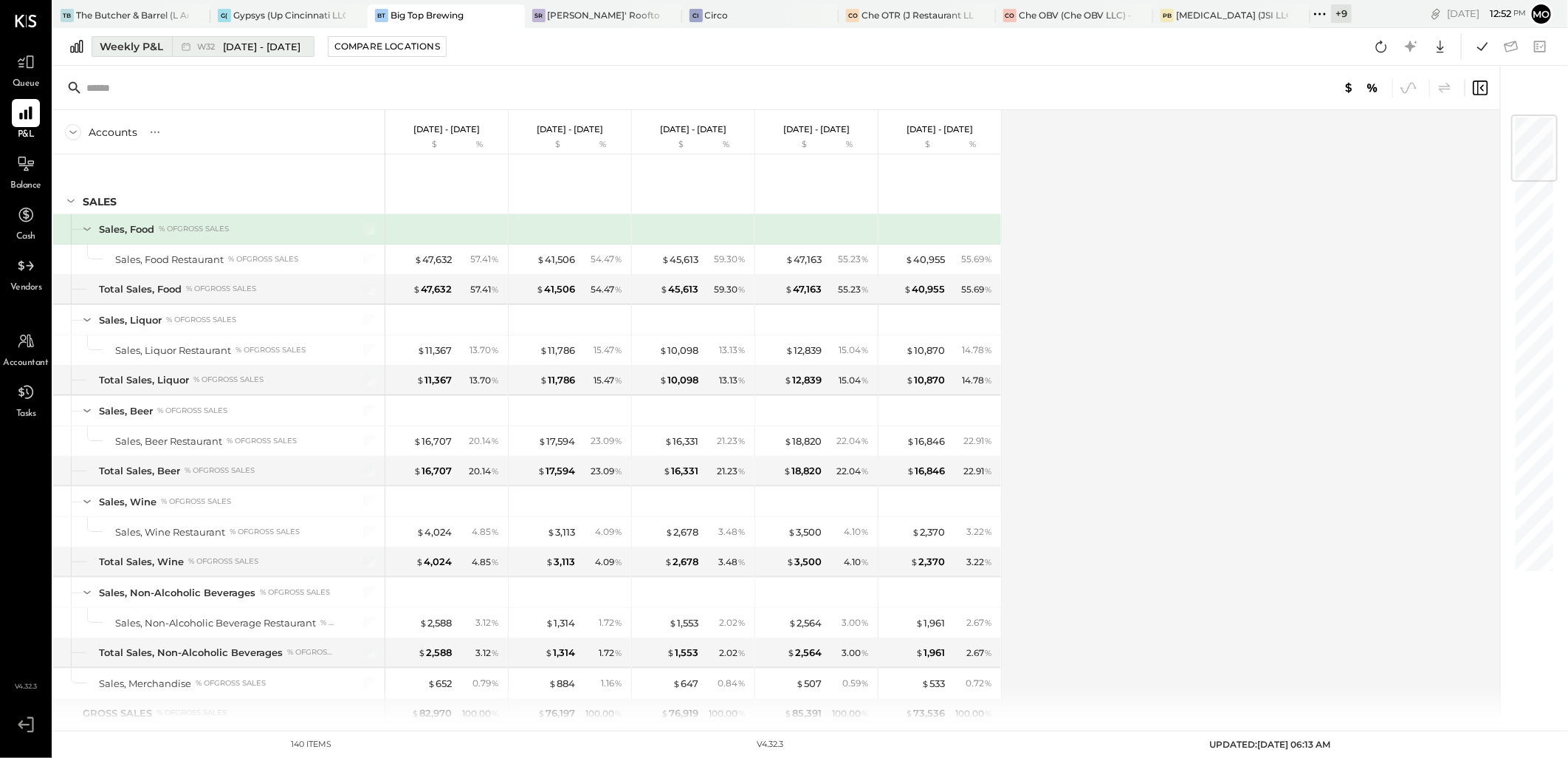
click at [130, 44] on div "Weekly P&L" at bounding box center [132, 46] width 64 height 15
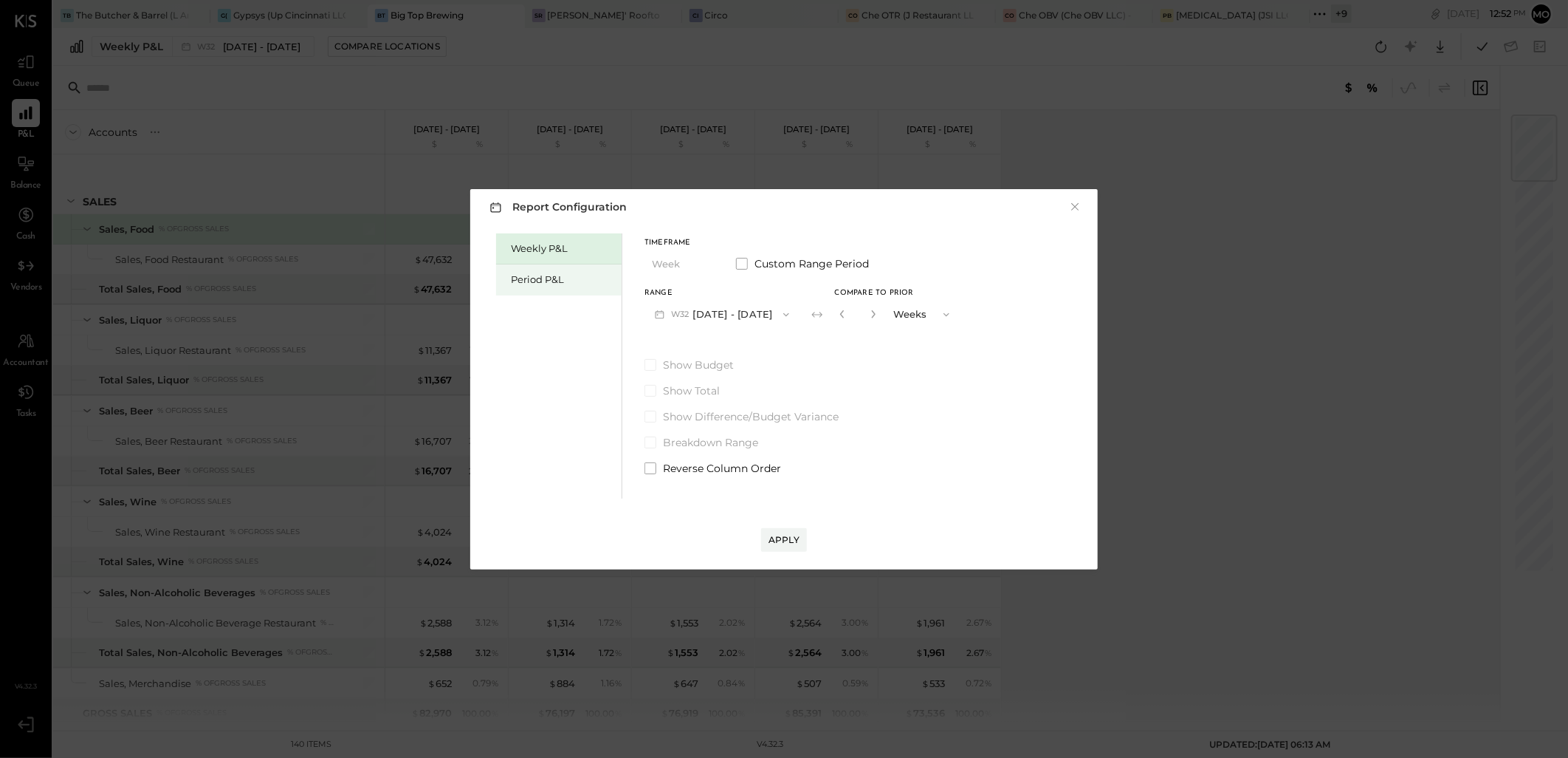
click at [544, 281] on div "Period P&L" at bounding box center [563, 279] width 103 height 14
click at [755, 315] on button "P08 Jul 30 - Aug 26, 2025" at bounding box center [720, 314] width 153 height 27
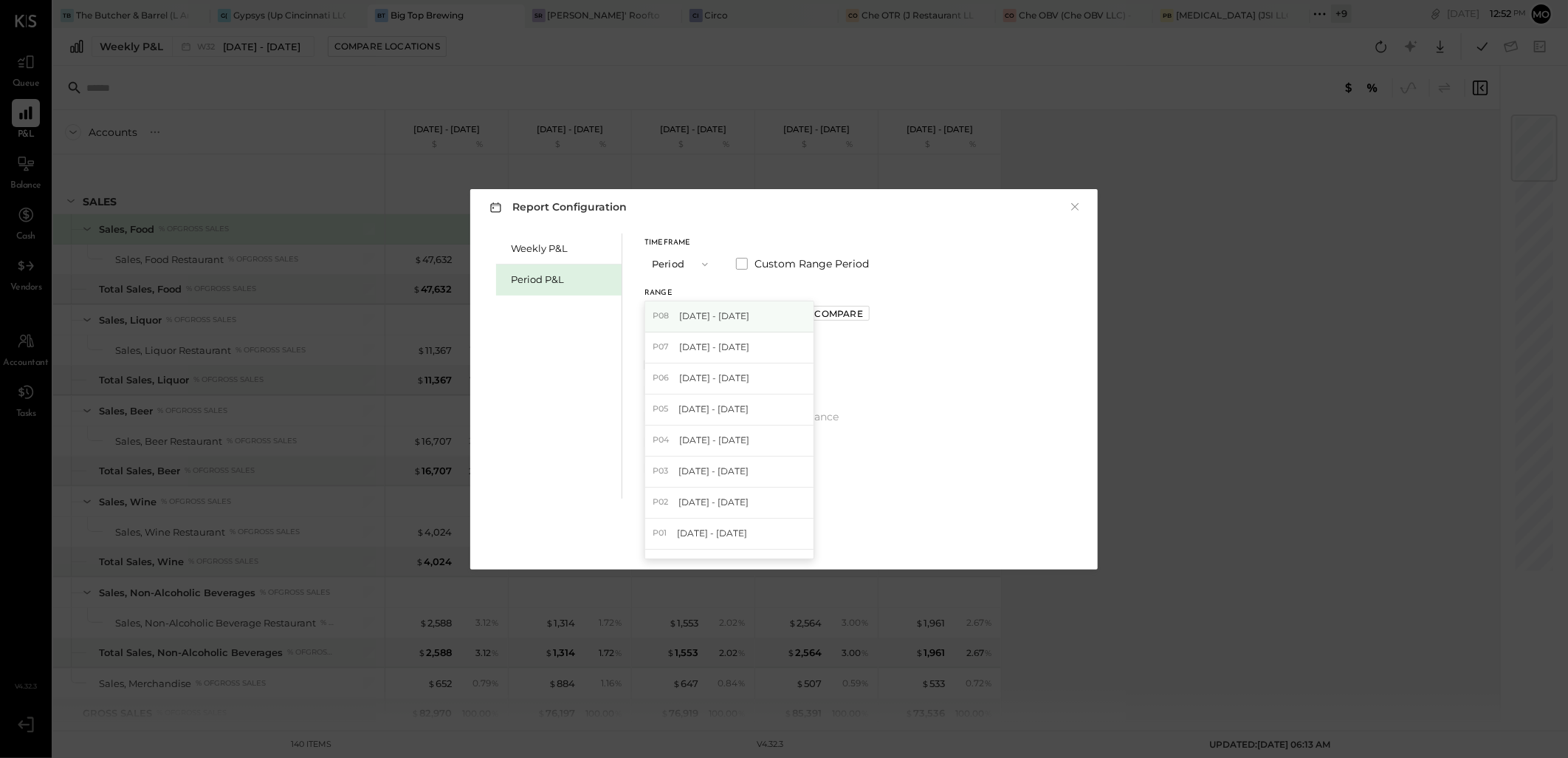
click at [741, 315] on span "Jul 30 - Aug 26, 2025" at bounding box center [713, 316] width 70 height 13
click at [977, 340] on div "Weekly P&L Period P&L Timeframe Period Custom Range Period Range P08 Jul 30 - A…" at bounding box center [783, 364] width 598 height 269
click at [740, 313] on button "P08 Jul 30 - Aug 26, 2025" at bounding box center [720, 314] width 153 height 27
drag, startPoint x: 728, startPoint y: 349, endPoint x: 858, endPoint y: 346, distance: 130.0
click at [727, 349] on span "[DATE] - [DATE]" at bounding box center [713, 347] width 70 height 13
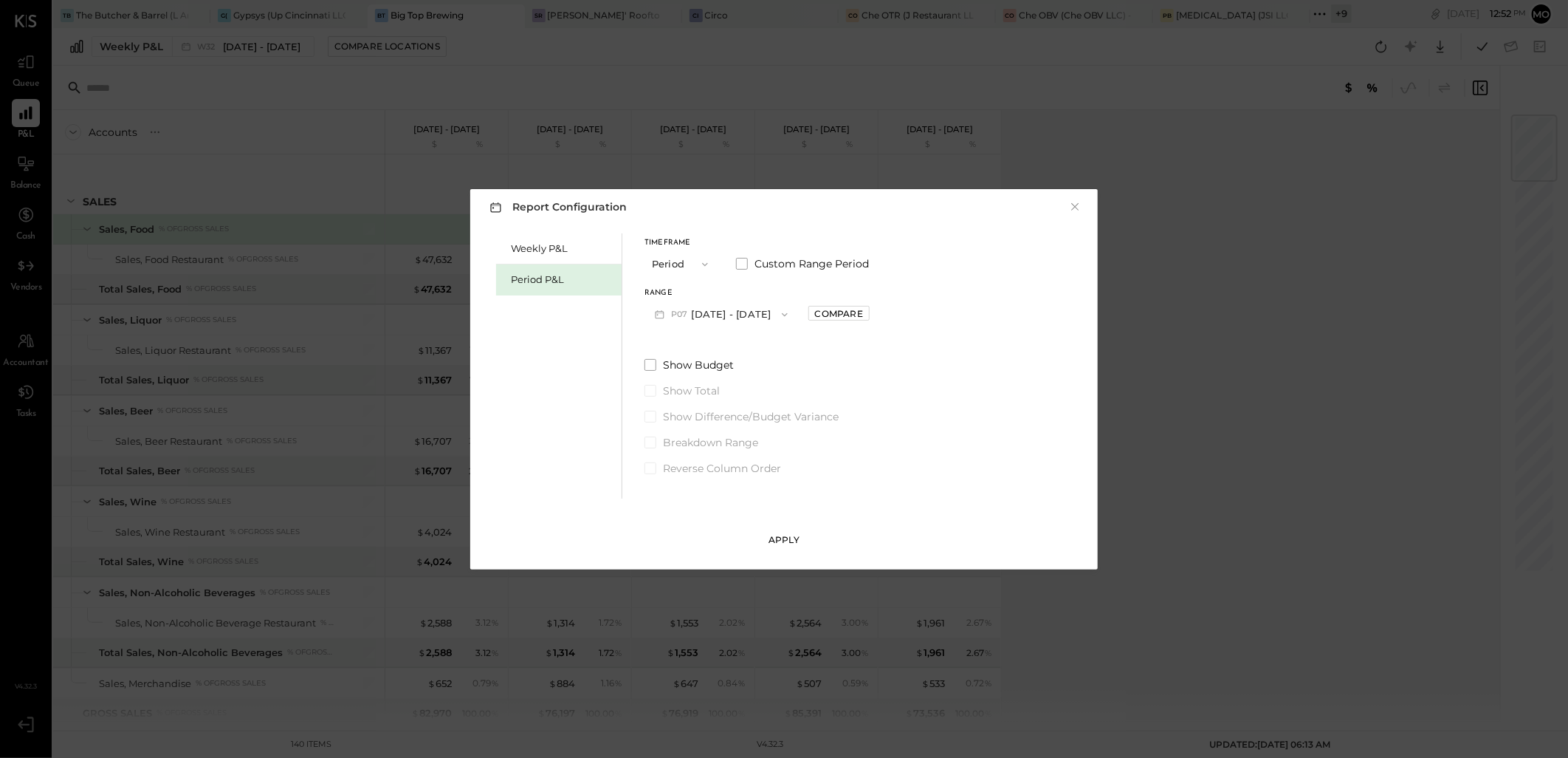
click at [773, 542] on div "Apply" at bounding box center [784, 539] width 31 height 13
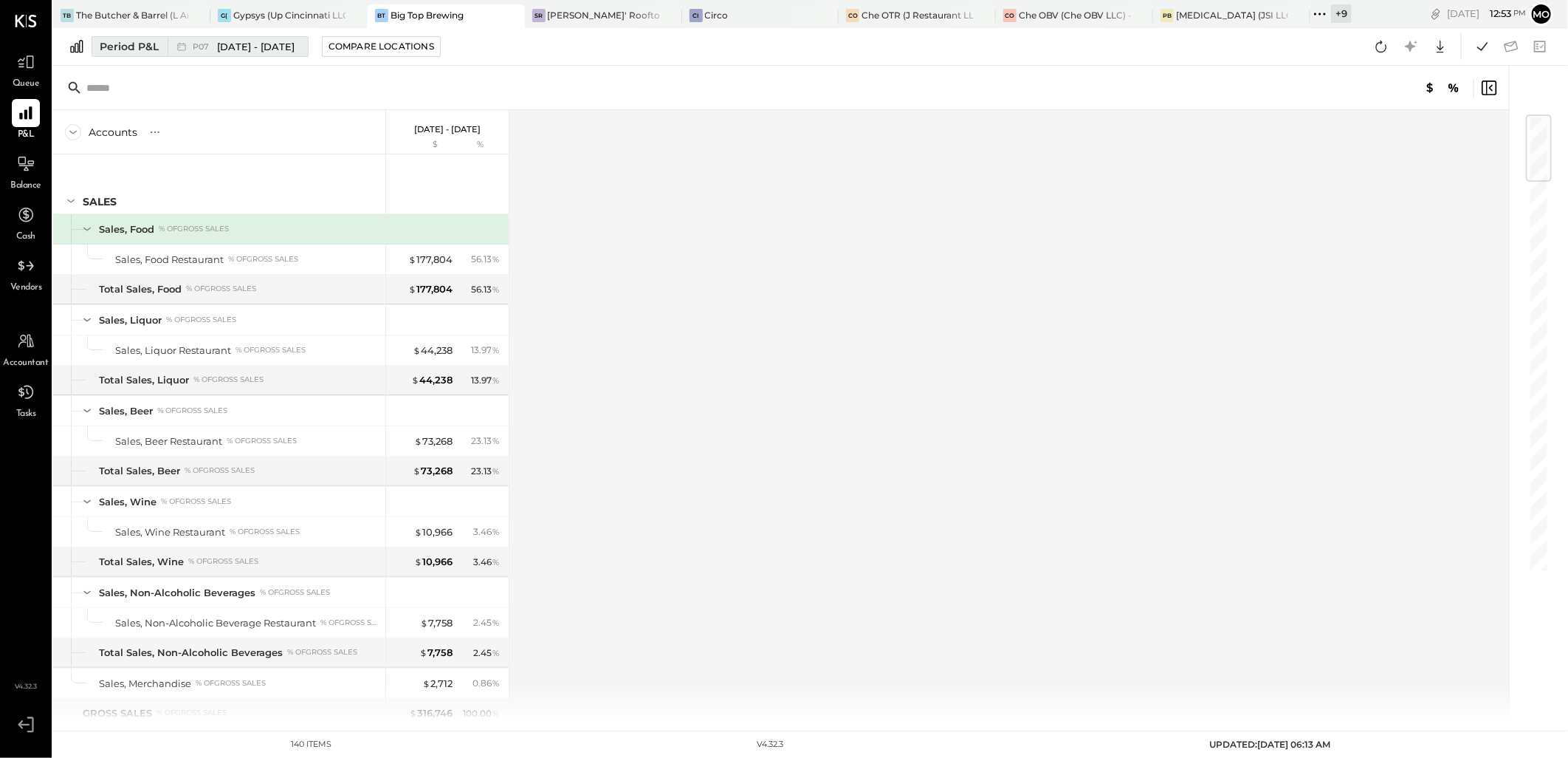
click at [116, 49] on div "Period P&L" at bounding box center [129, 46] width 59 height 15
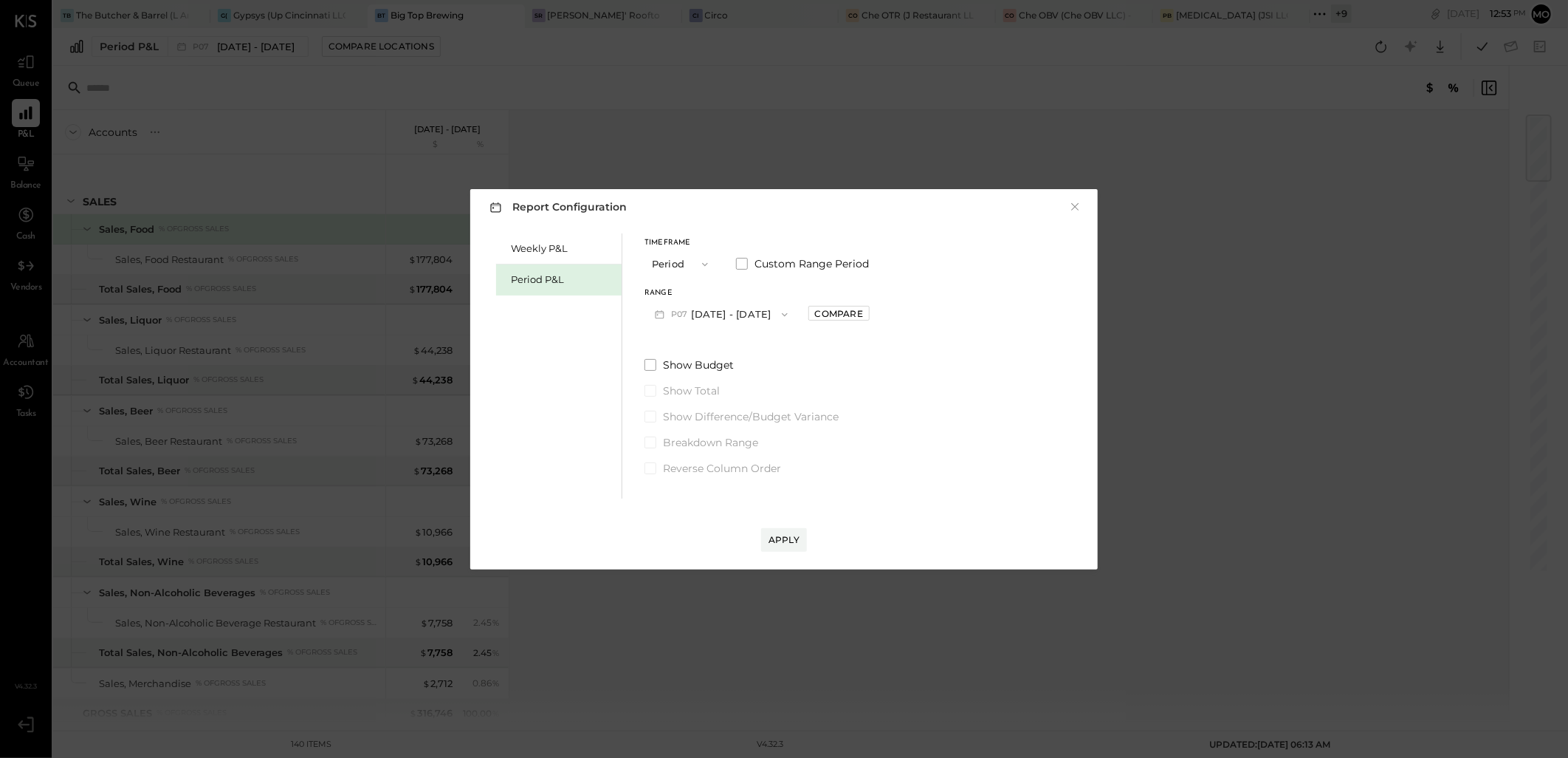
click at [779, 310] on icon "button" at bounding box center [784, 314] width 12 height 12
click at [842, 310] on div "Compare" at bounding box center [838, 313] width 48 height 13
click at [867, 313] on icon "button" at bounding box center [872, 314] width 9 height 9
type input "*"
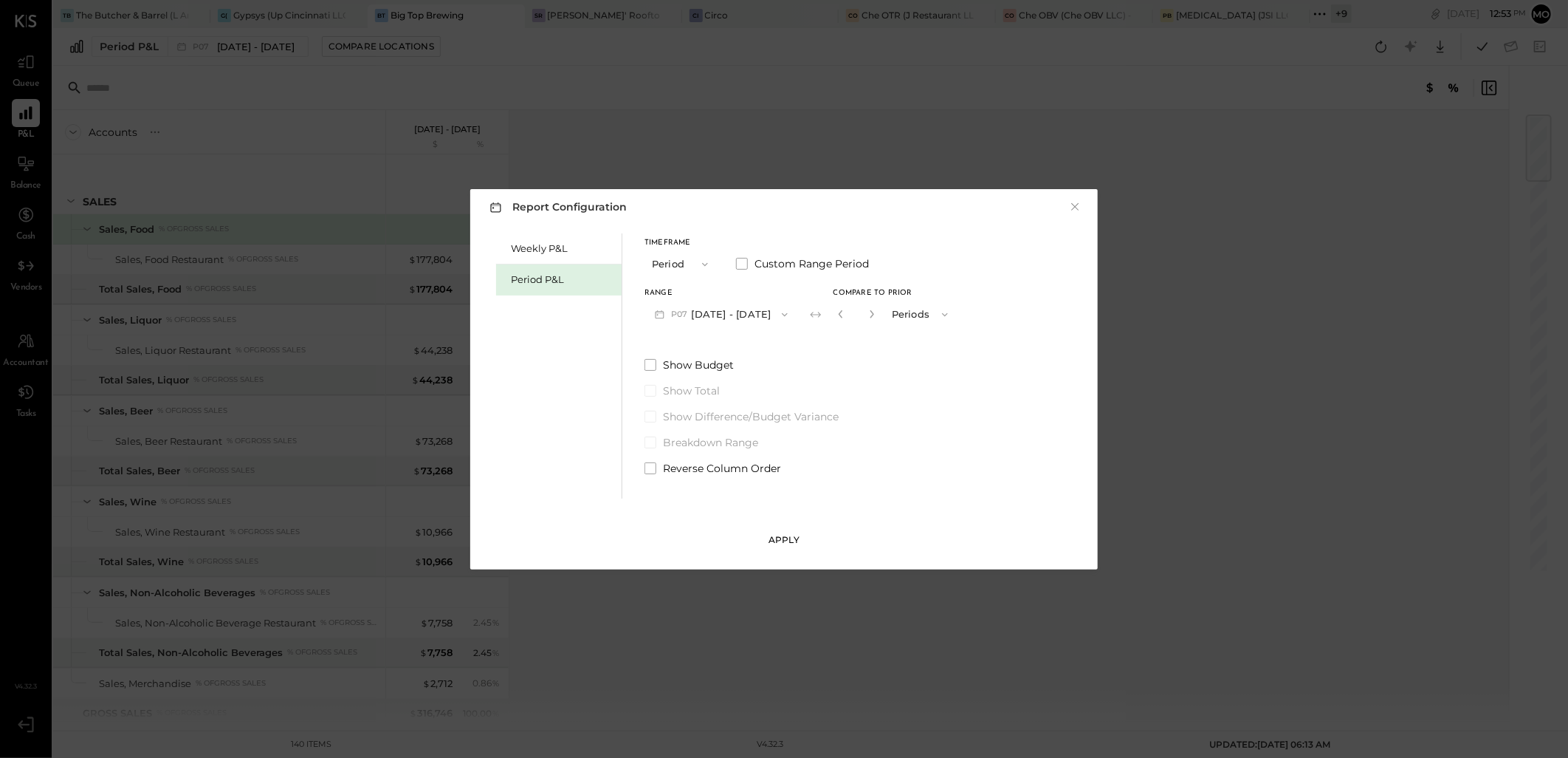
click at [771, 530] on button "Apply" at bounding box center [784, 540] width 45 height 24
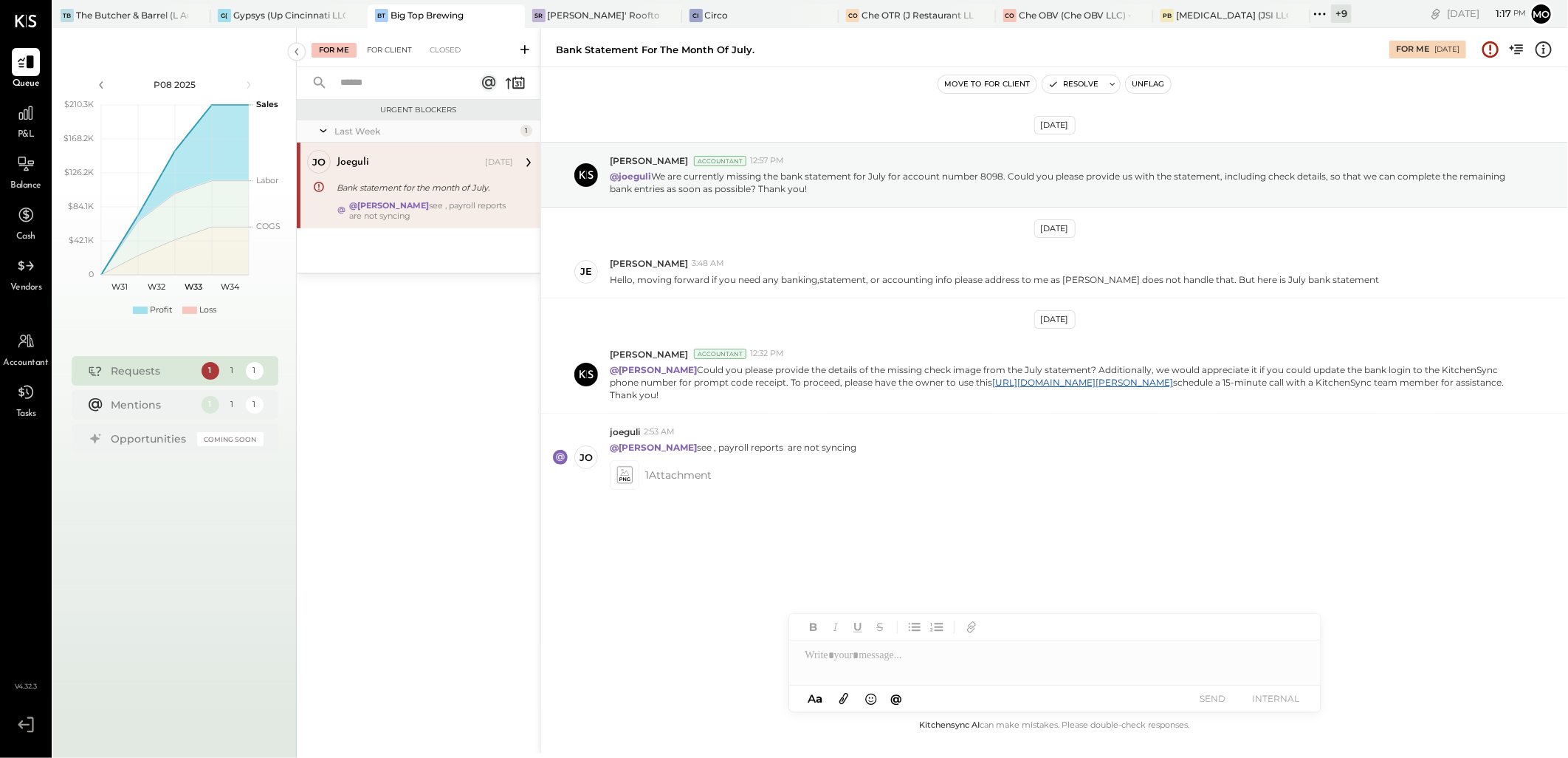
click at [387, 45] on div "For Client" at bounding box center [389, 50] width 60 height 15
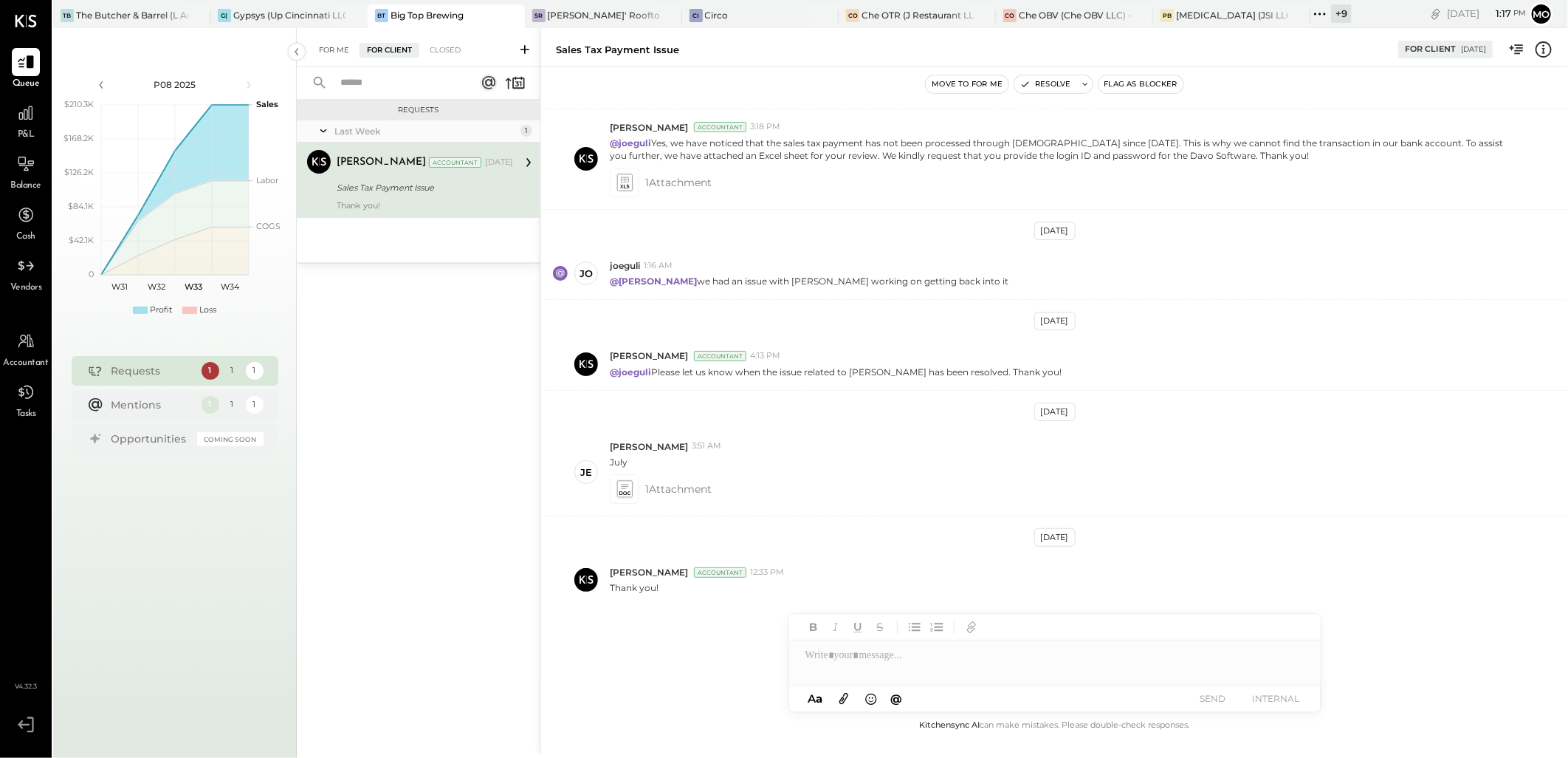
click at [335, 43] on div "For Me" at bounding box center [334, 50] width 45 height 15
